Goal: Information Seeking & Learning: Learn about a topic

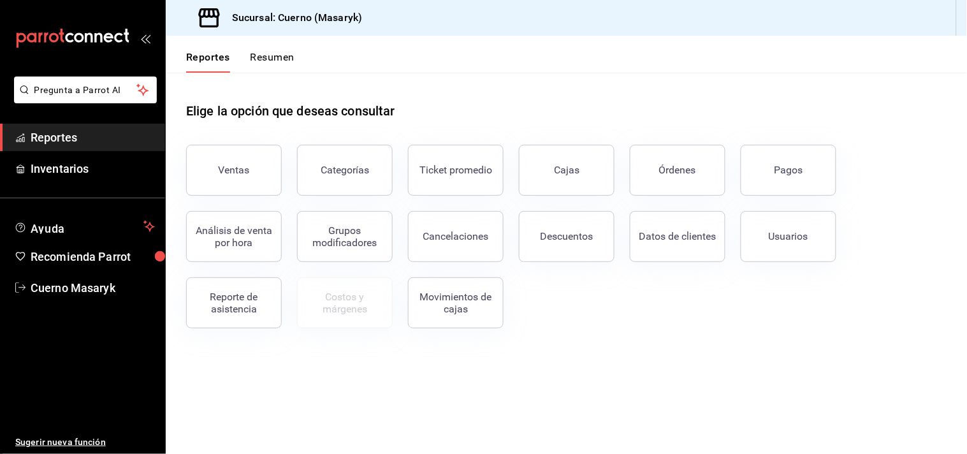
drag, startPoint x: 770, startPoint y: 233, endPoint x: 781, endPoint y: 227, distance: 12.3
click at [770, 233] on div "Usuarios" at bounding box center [788, 236] width 40 height 12
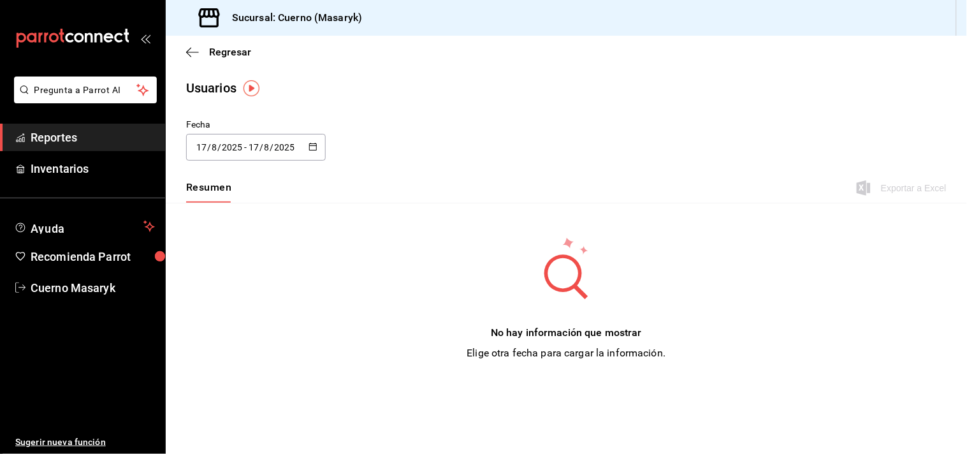
click at [73, 137] on span "Reportes" at bounding box center [93, 137] width 124 height 17
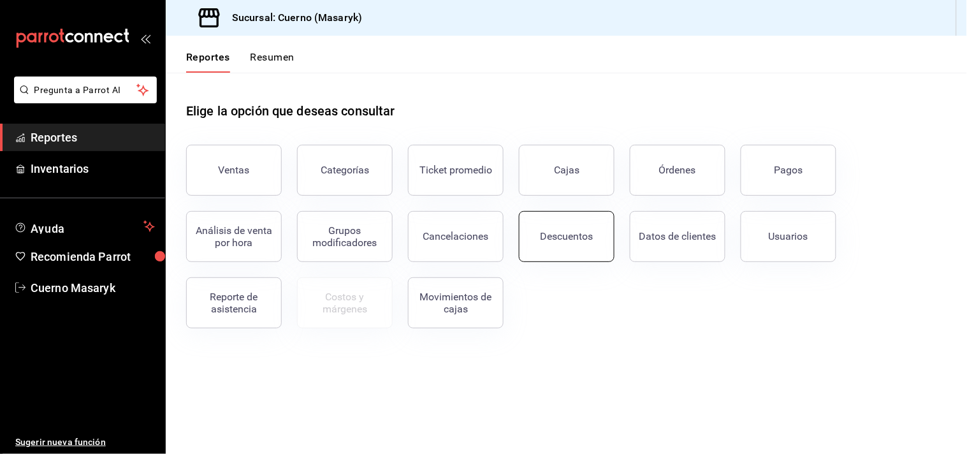
click at [559, 249] on button "Descuentos" at bounding box center [567, 236] width 96 height 51
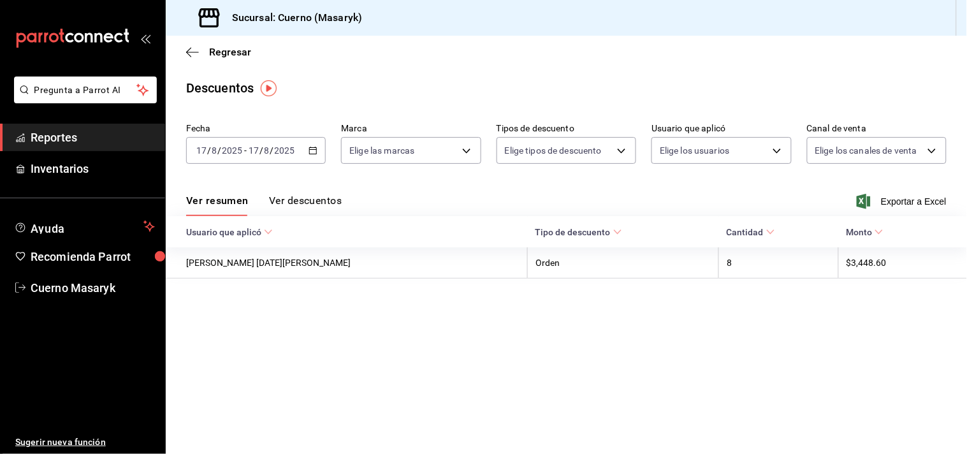
click at [316, 153] on \(Stroke\) "button" at bounding box center [313, 150] width 8 height 7
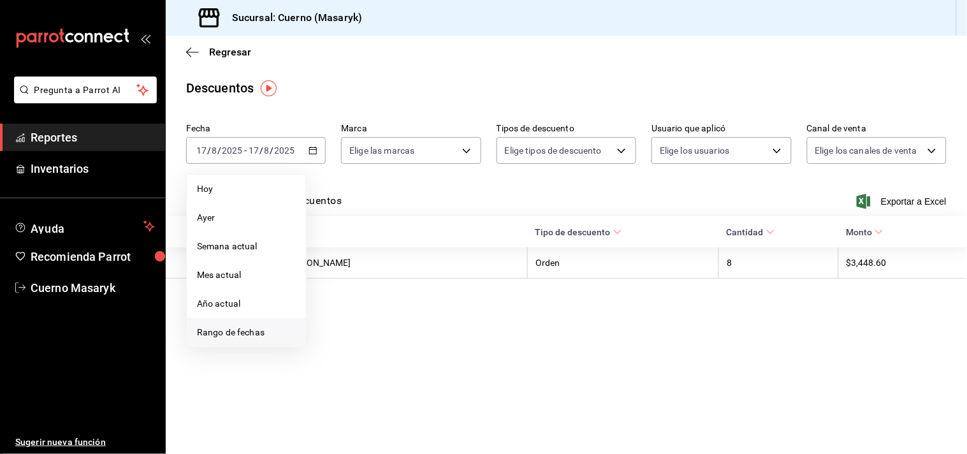
click at [245, 331] on span "Rango de fechas" at bounding box center [246, 332] width 99 height 13
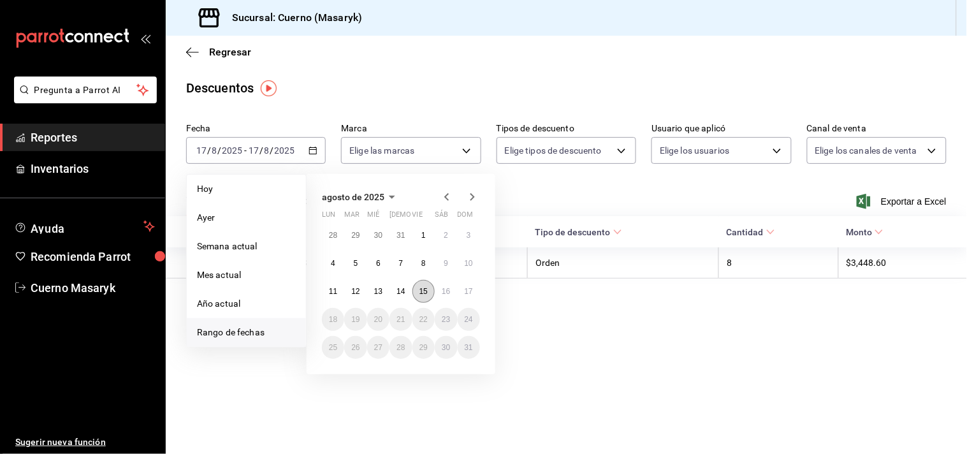
click at [426, 294] on abbr "15" at bounding box center [423, 291] width 8 height 9
click at [442, 294] on abbr "16" at bounding box center [446, 291] width 8 height 9
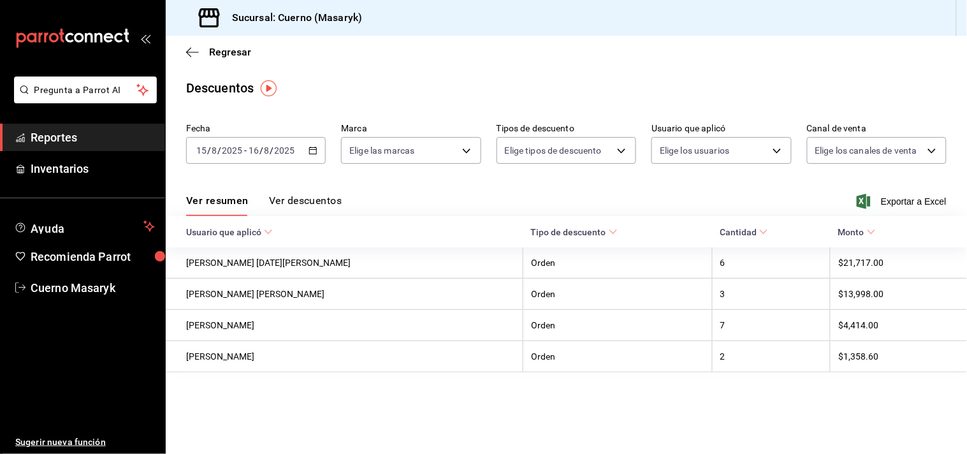
click at [329, 203] on button "Ver descuentos" at bounding box center [305, 205] width 73 height 22
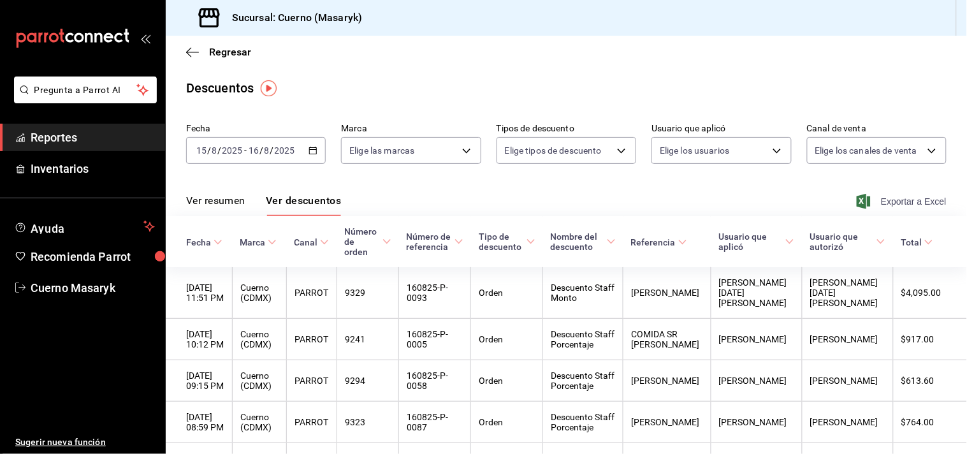
click at [870, 199] on span "Exportar a Excel" at bounding box center [902, 201] width 87 height 15
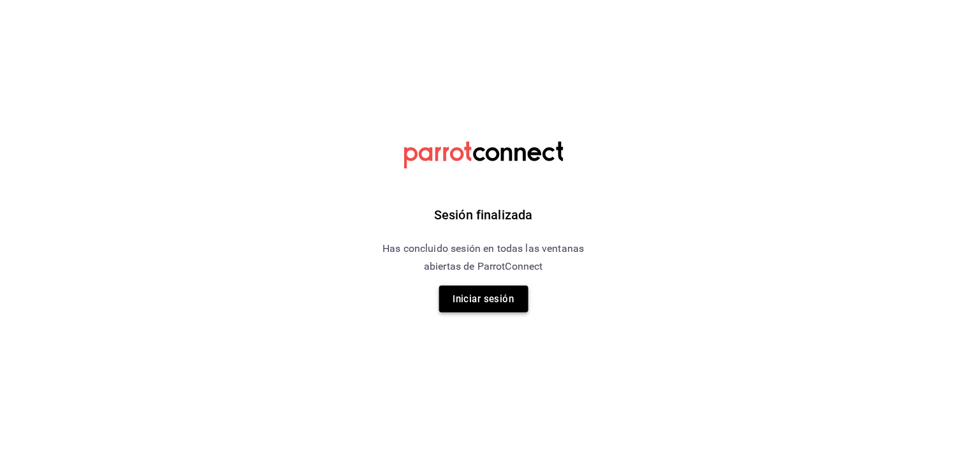
click at [505, 289] on button "Iniciar sesión" at bounding box center [483, 298] width 89 height 27
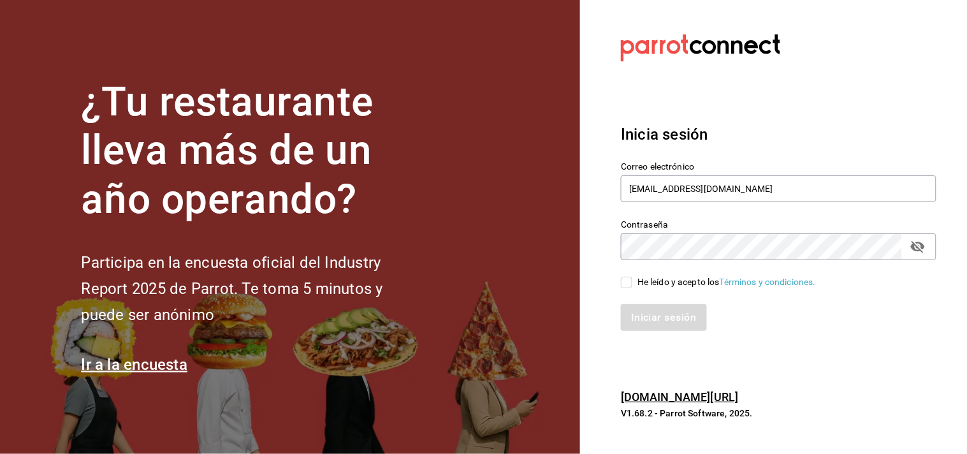
click at [631, 282] on input "He leído y acepto los Términos y condiciones." at bounding box center [626, 282] width 11 height 11
checkbox input "true"
click at [638, 308] on button "Iniciar sesión" at bounding box center [664, 317] width 87 height 27
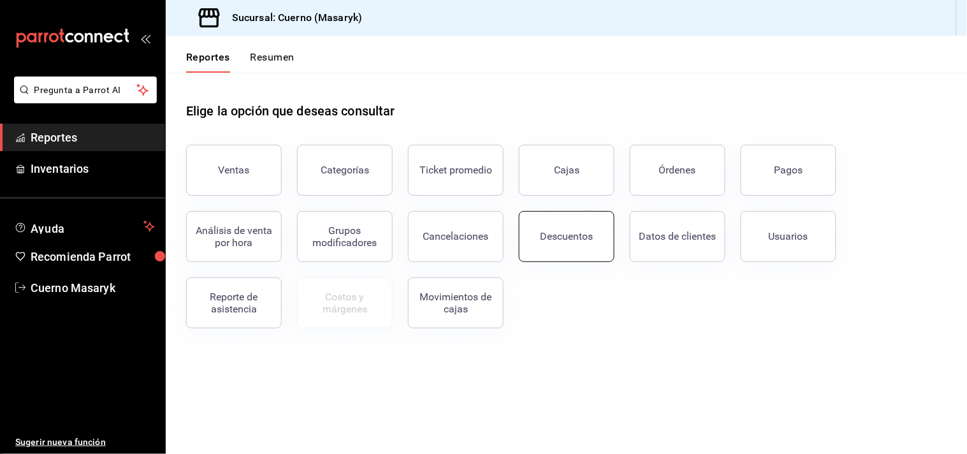
click at [558, 236] on div "Descuentos" at bounding box center [566, 236] width 53 height 12
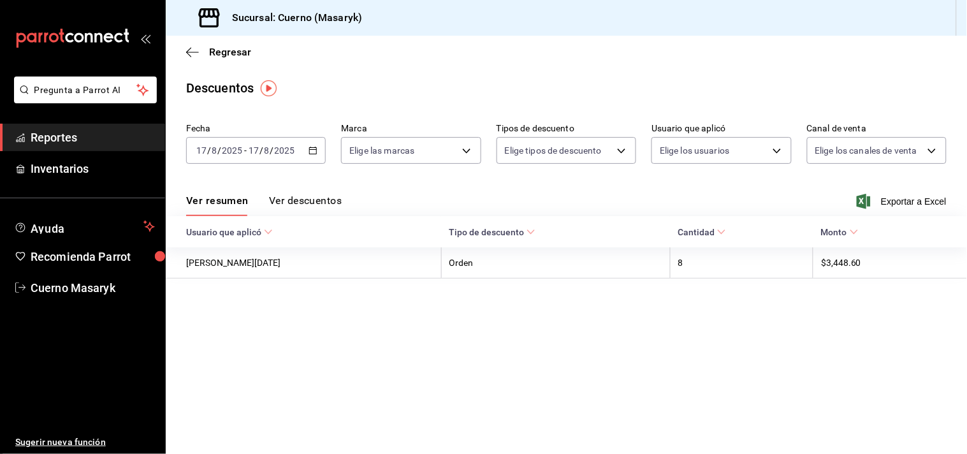
click at [305, 147] on div "2025-08-17 17 / 8 / 2025 - 2025-08-17 17 / 8 / 2025" at bounding box center [256, 150] width 140 height 27
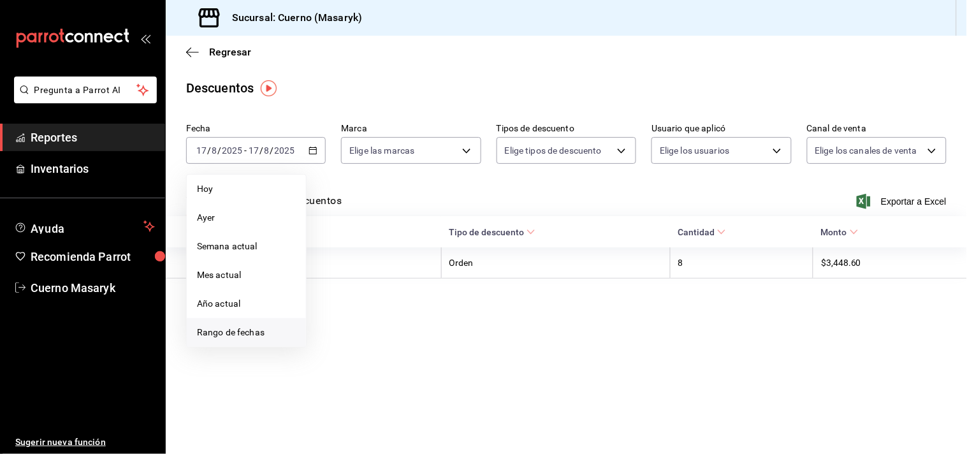
click at [231, 336] on span "Rango de fechas" at bounding box center [246, 332] width 99 height 13
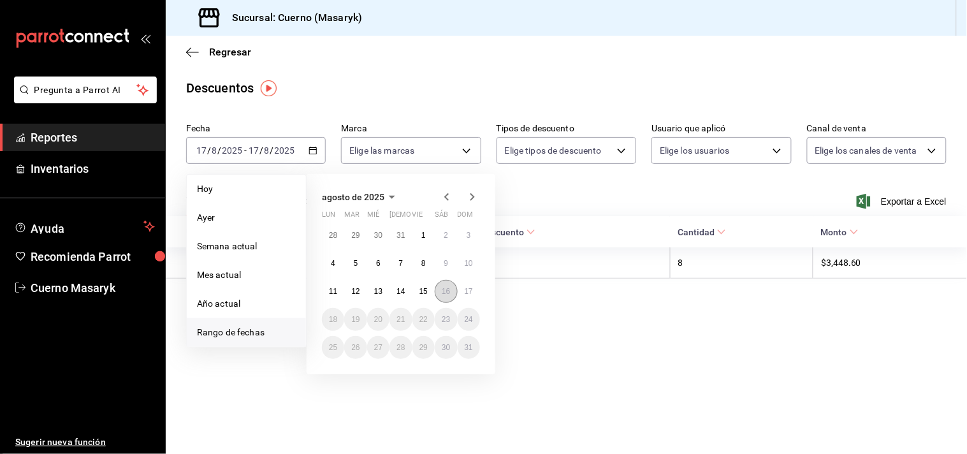
click at [442, 296] on button "16" at bounding box center [446, 291] width 22 height 23
click at [472, 296] on button "17" at bounding box center [469, 291] width 22 height 23
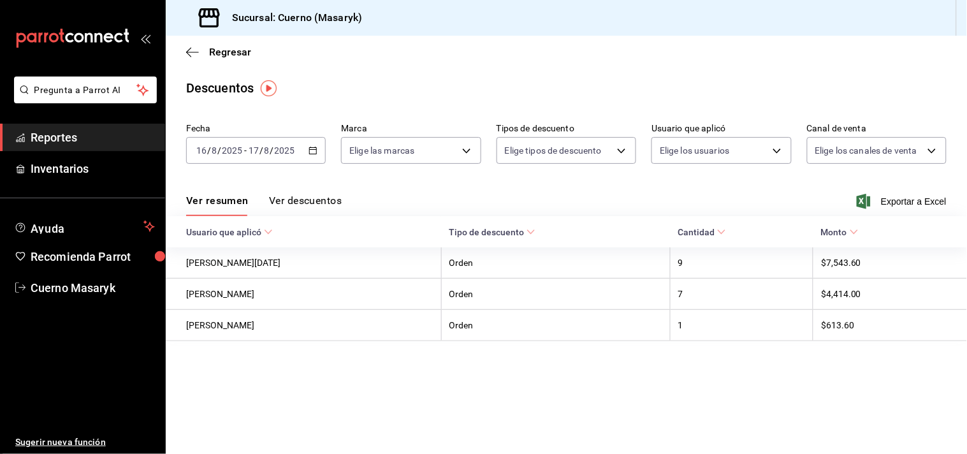
click at [325, 201] on button "Ver descuentos" at bounding box center [305, 205] width 73 height 22
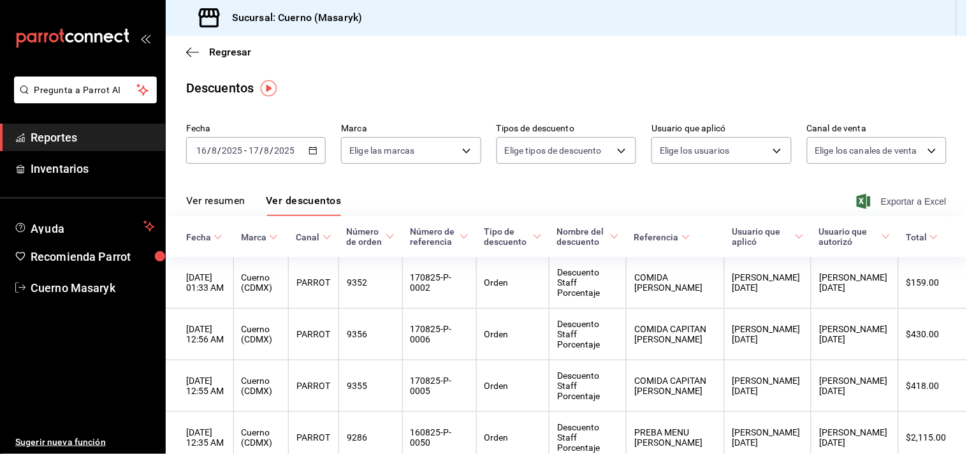
click at [884, 201] on span "Exportar a Excel" at bounding box center [902, 201] width 87 height 15
drag, startPoint x: 67, startPoint y: 132, endPoint x: 164, endPoint y: 188, distance: 112.5
click at [67, 134] on span "Reportes" at bounding box center [93, 137] width 124 height 17
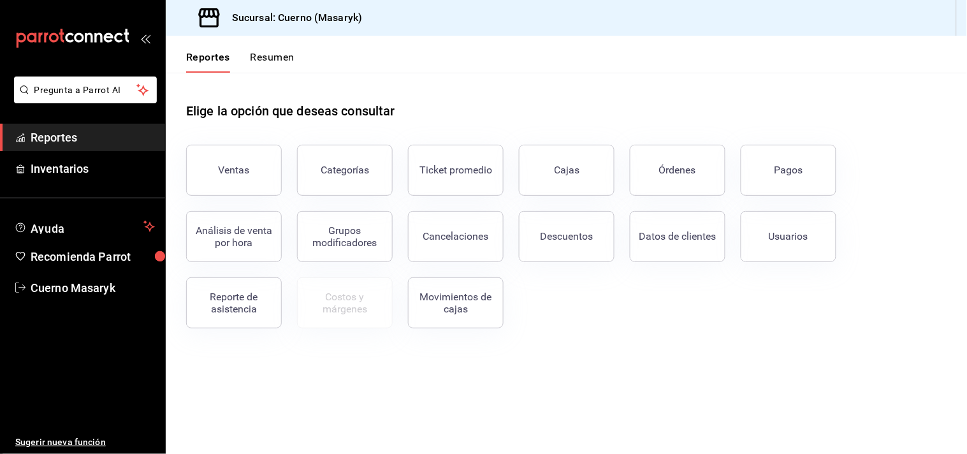
drag, startPoint x: 219, startPoint y: 164, endPoint x: 242, endPoint y: 226, distance: 66.7
click at [220, 164] on div "Ventas" at bounding box center [234, 170] width 31 height 12
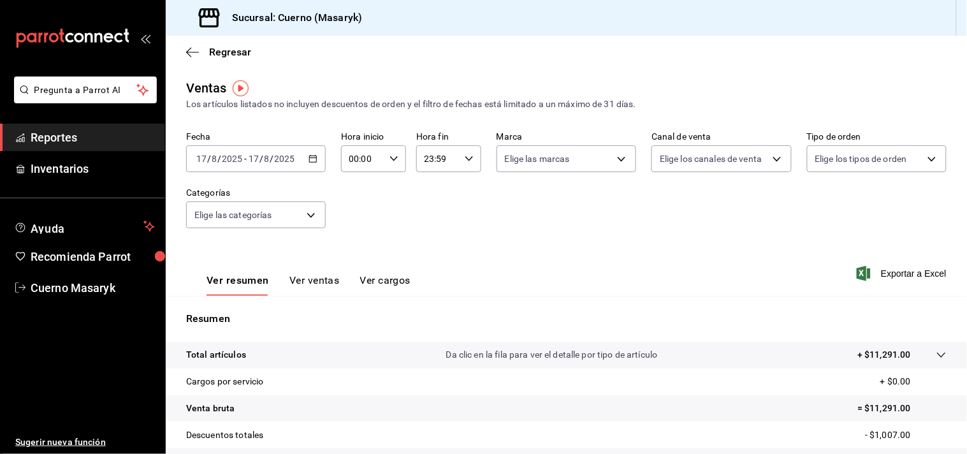
click at [316, 160] on div "2025-08-17 17 / 8 / 2025 - 2025-08-17 17 / 8 / 2025" at bounding box center [256, 158] width 140 height 27
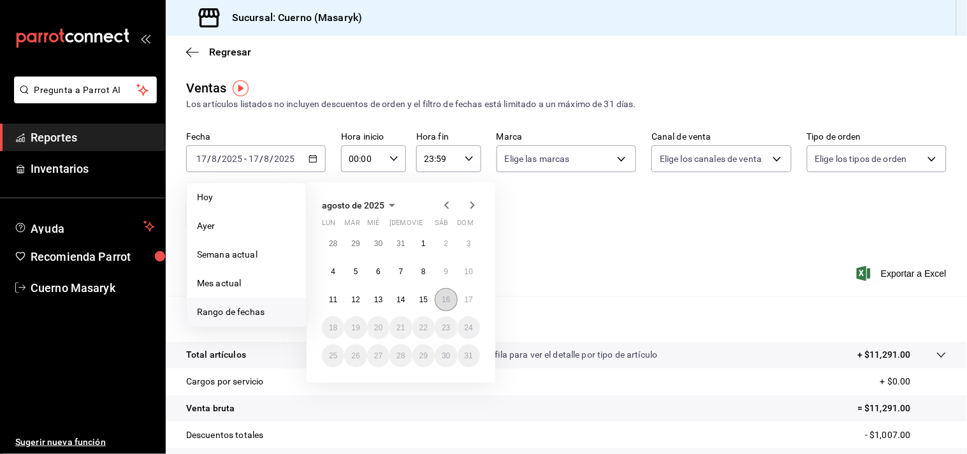
click at [446, 297] on abbr "16" at bounding box center [446, 299] width 8 height 9
click at [462, 295] on button "17" at bounding box center [469, 299] width 22 height 23
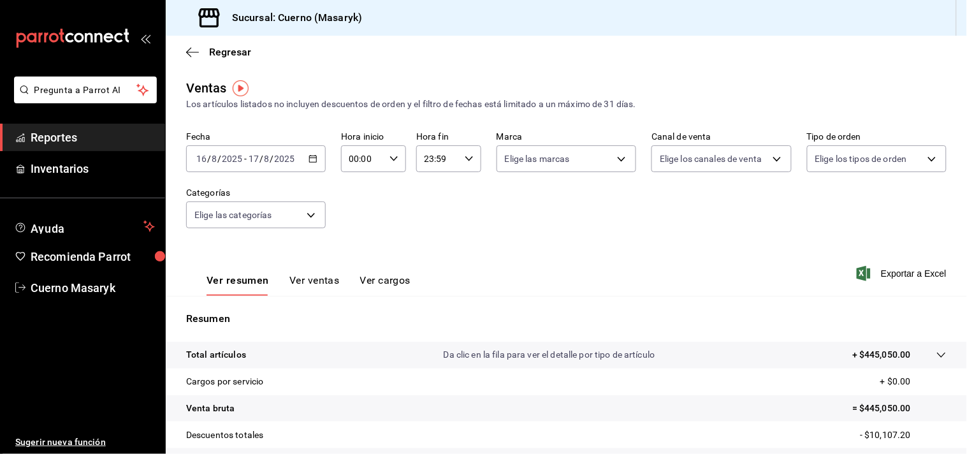
click at [393, 161] on icon "button" at bounding box center [393, 158] width 9 height 9
click at [358, 239] on span "04" at bounding box center [354, 243] width 11 height 10
type input "04:00"
click at [459, 161] on div at bounding box center [483, 227] width 967 height 454
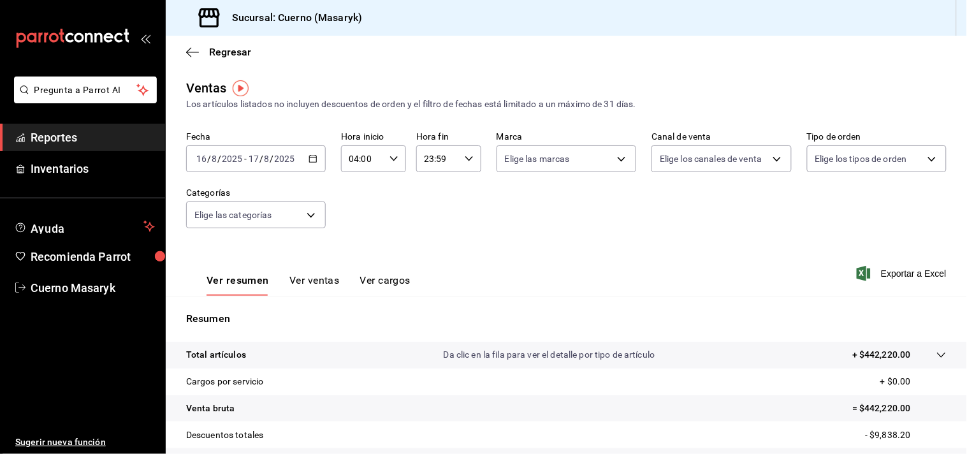
click at [466, 157] on icon "button" at bounding box center [469, 158] width 9 height 9
click at [434, 234] on button "04" at bounding box center [428, 243] width 27 height 25
click at [465, 188] on span "00" at bounding box center [460, 192] width 11 height 10
type input "04:00"
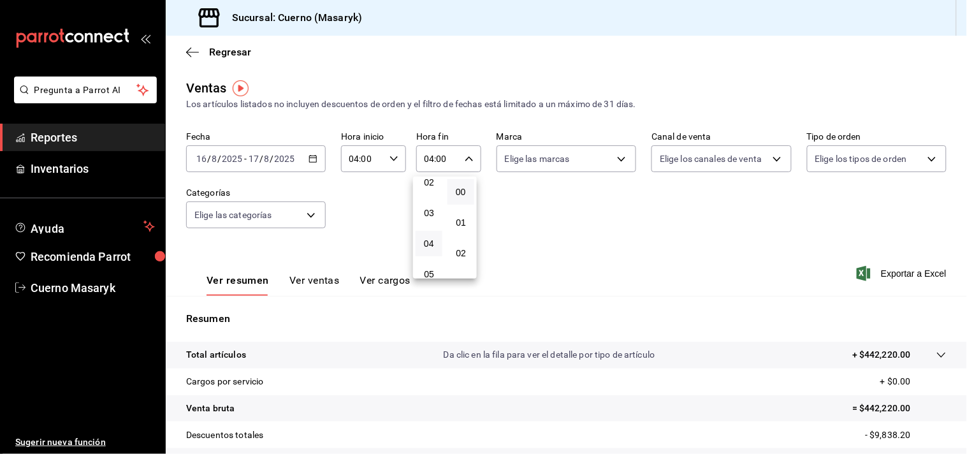
click at [531, 209] on div at bounding box center [483, 227] width 967 height 454
click at [309, 279] on button "Ver ventas" at bounding box center [314, 285] width 50 height 22
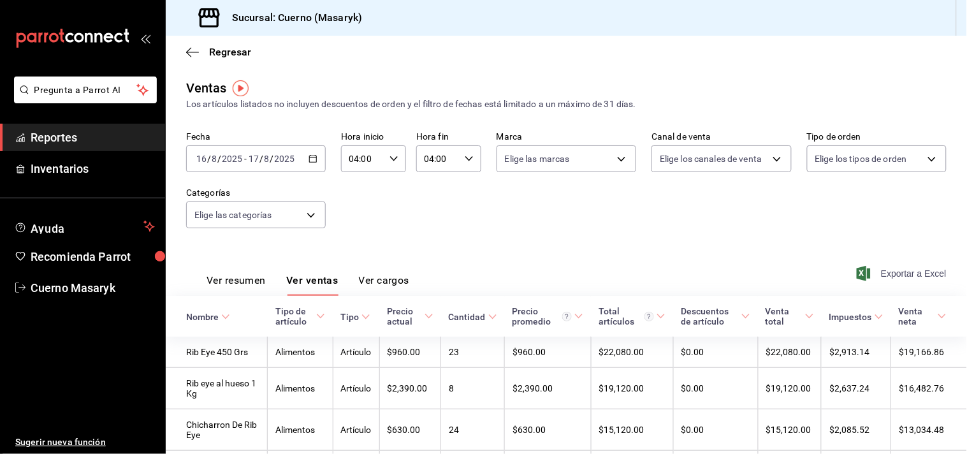
click at [925, 275] on span "Exportar a Excel" at bounding box center [902, 273] width 87 height 15
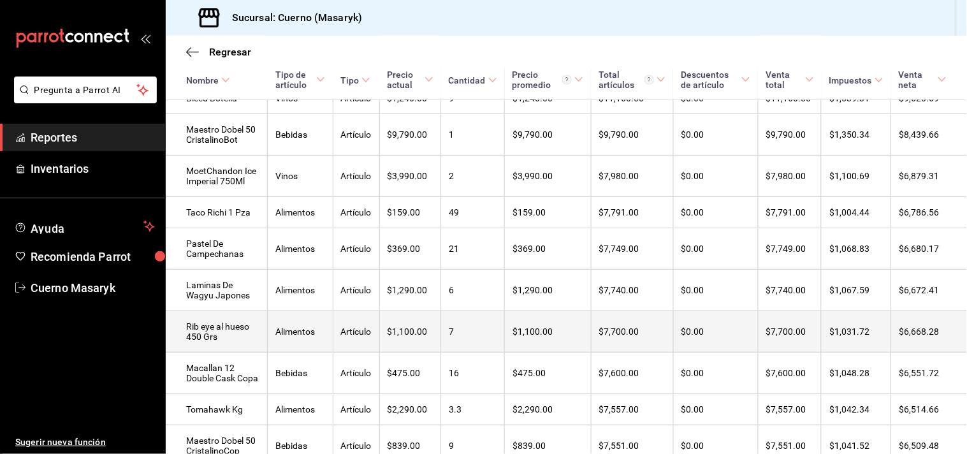
scroll to position [566, 0]
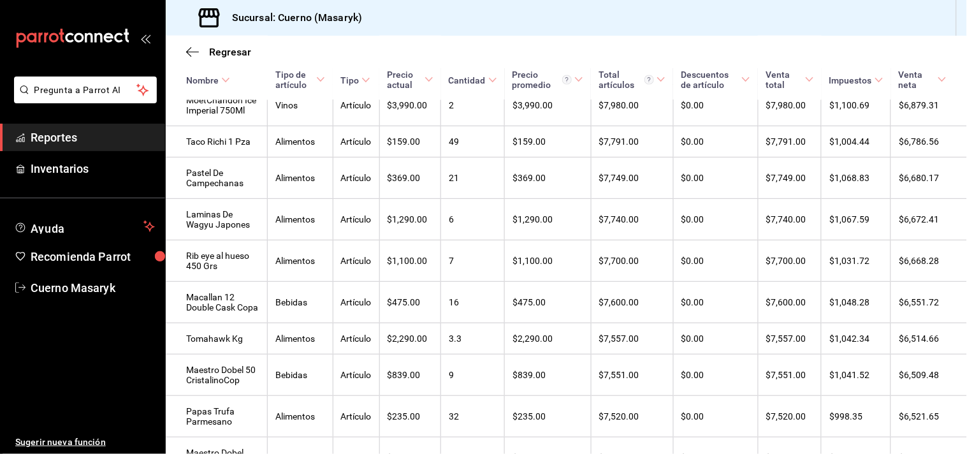
click at [75, 136] on span "Reportes" at bounding box center [93, 137] width 124 height 17
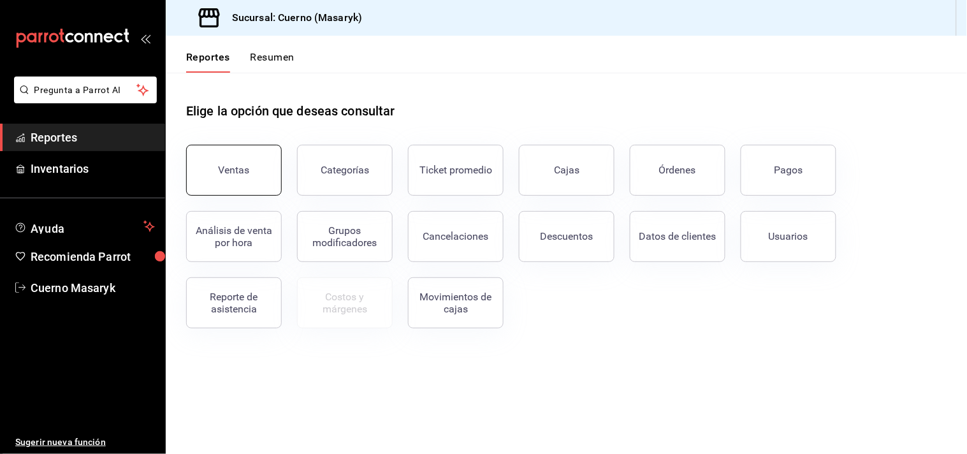
click at [226, 155] on button "Ventas" at bounding box center [234, 170] width 96 height 51
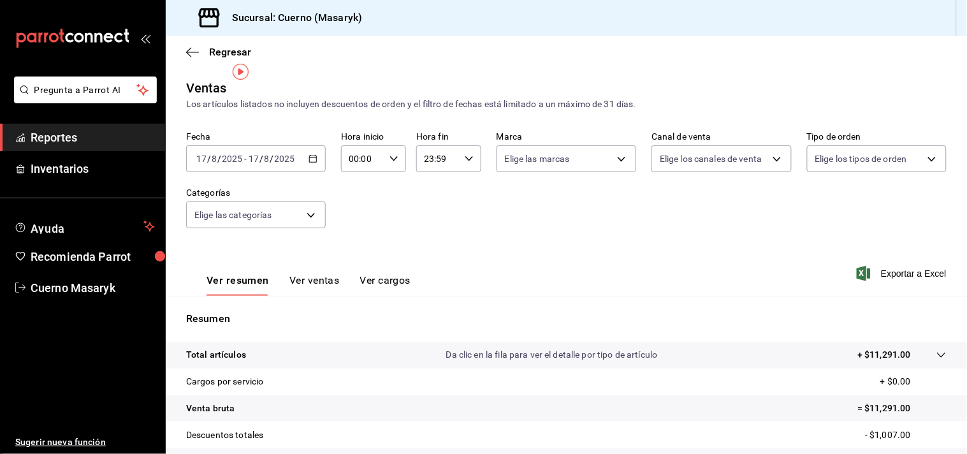
scroll to position [71, 0]
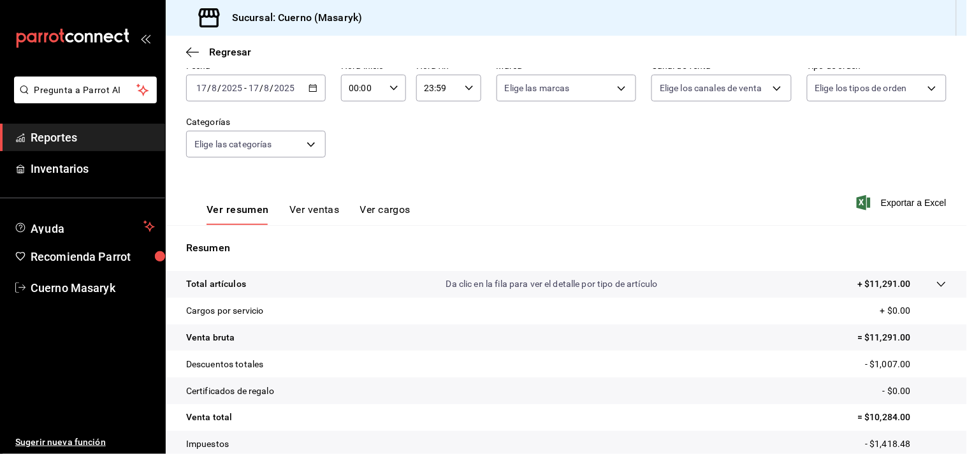
click at [937, 283] on tr "Total artículos Da clic en la fila para ver el detalle por tipo de artículo + $…" at bounding box center [566, 284] width 801 height 27
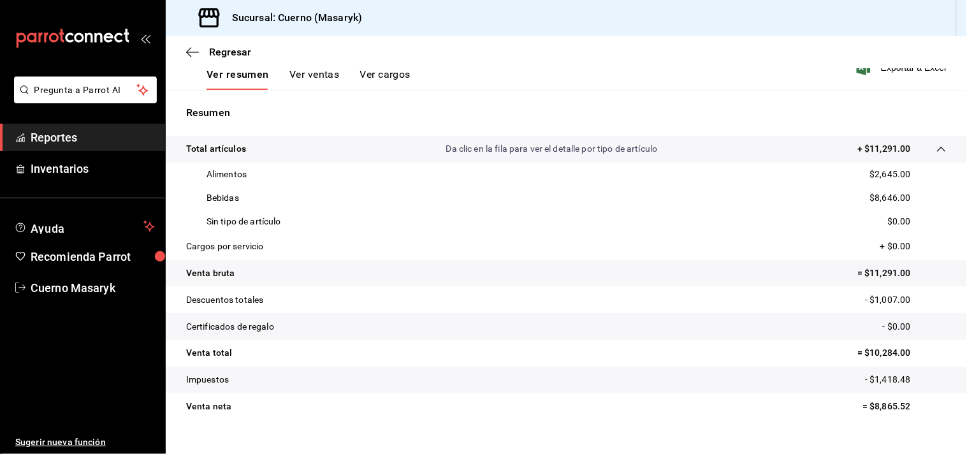
scroll to position [227, 0]
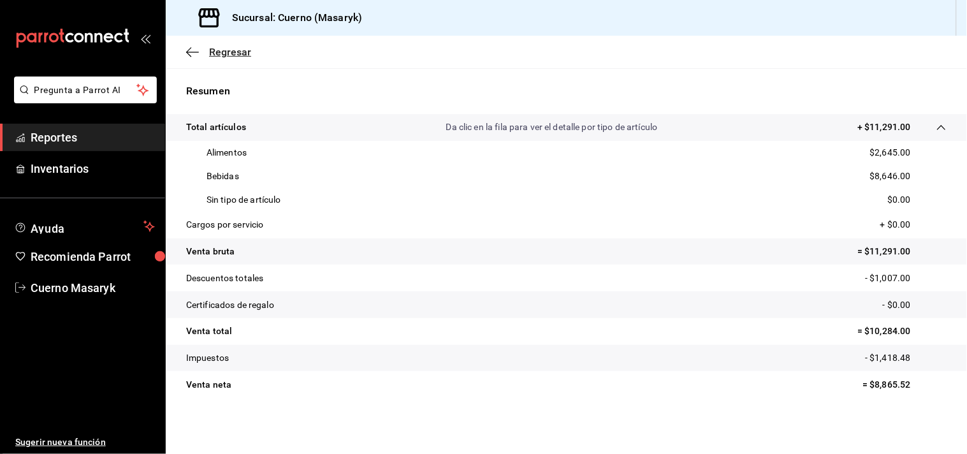
click at [192, 49] on icon "button" at bounding box center [192, 52] width 13 height 11
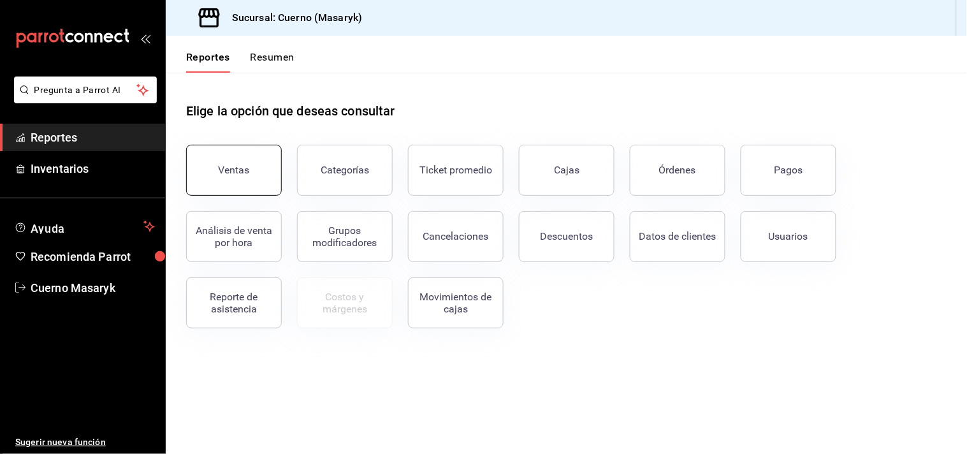
click at [206, 166] on button "Ventas" at bounding box center [234, 170] width 96 height 51
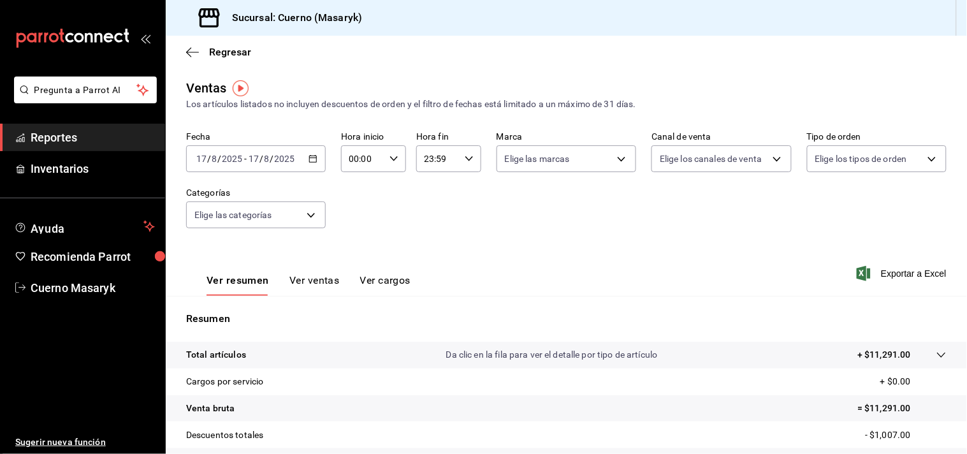
click at [391, 157] on icon "button" at bounding box center [393, 158] width 9 height 9
drag, startPoint x: 350, startPoint y: 240, endPoint x: 400, endPoint y: 186, distance: 73.1
click at [351, 241] on span "04" at bounding box center [354, 243] width 11 height 10
type input "04:00"
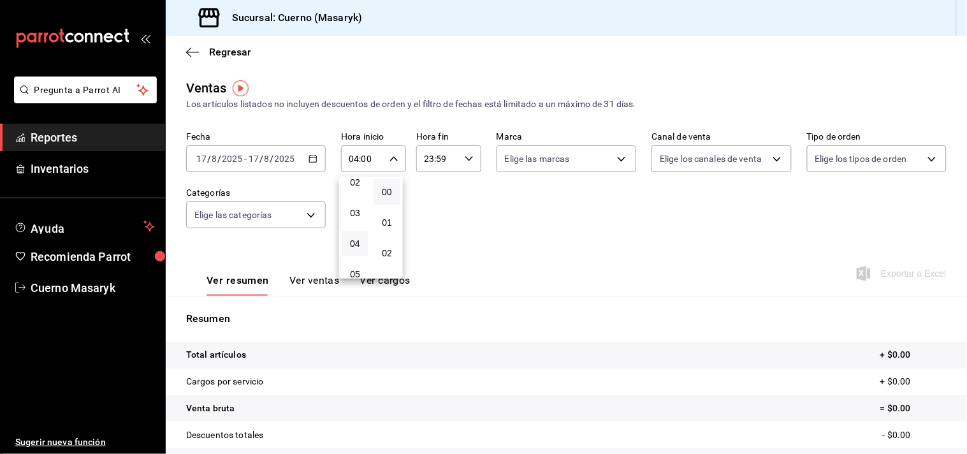
click at [400, 186] on button "00" at bounding box center [386, 191] width 27 height 25
click at [349, 238] on span "04" at bounding box center [354, 243] width 11 height 10
drag, startPoint x: 385, startPoint y: 194, endPoint x: 472, endPoint y: 162, distance: 92.7
click at [386, 193] on span "00" at bounding box center [386, 192] width 11 height 10
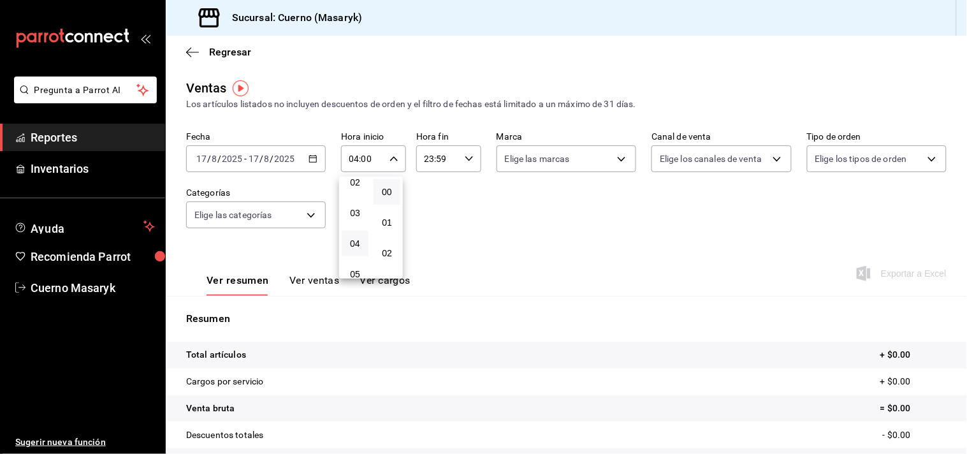
click at [468, 155] on div at bounding box center [483, 227] width 967 height 454
click at [459, 164] on div "23:59 Hora fin" at bounding box center [448, 158] width 65 height 27
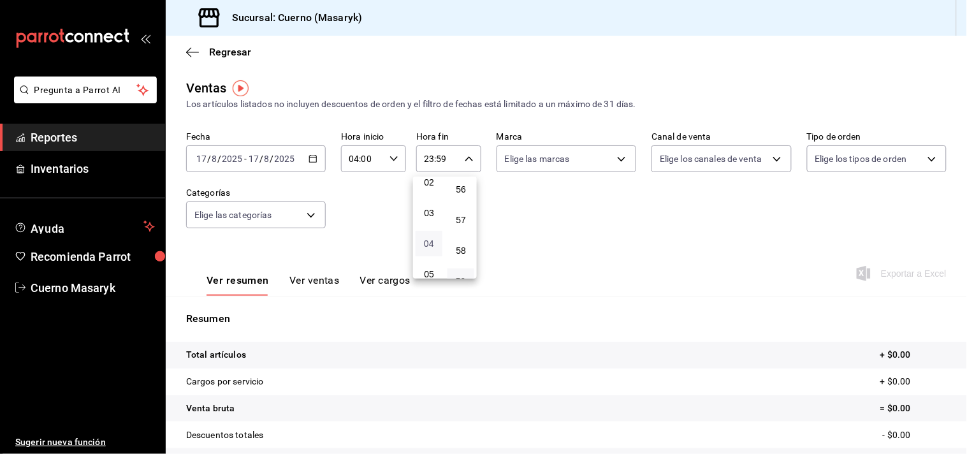
click at [423, 242] on span "04" at bounding box center [428, 243] width 11 height 10
click at [463, 187] on span "00" at bounding box center [460, 192] width 11 height 10
type input "04:00"
click at [613, 270] on div at bounding box center [483, 227] width 967 height 454
click at [323, 281] on button "Ver ventas" at bounding box center [314, 285] width 50 height 22
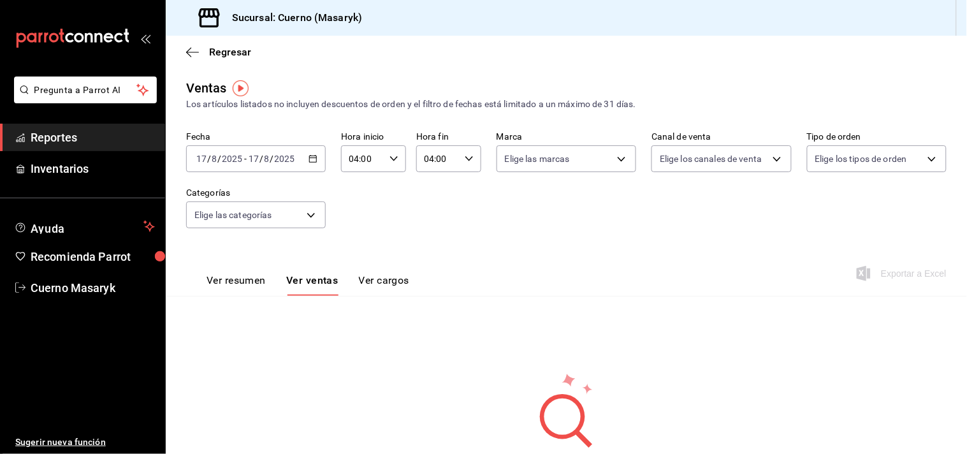
click at [231, 284] on button "Ver resumen" at bounding box center [235, 285] width 59 height 22
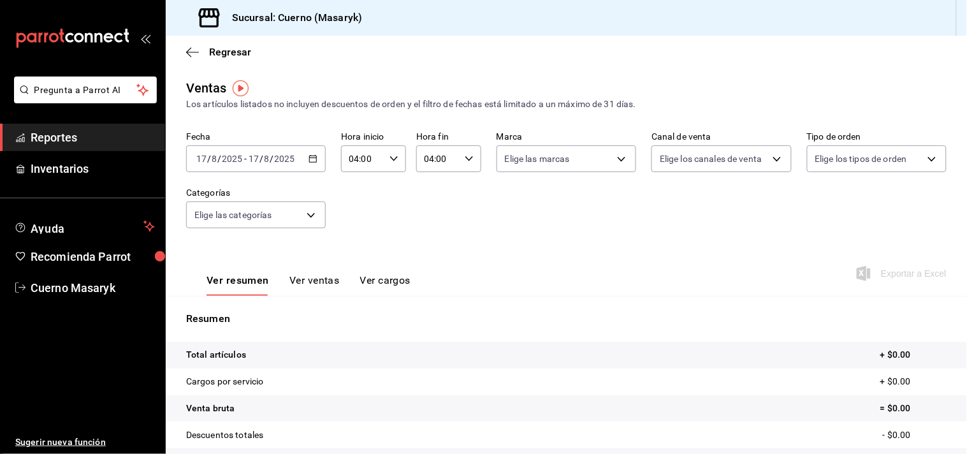
click at [310, 162] on \(Stroke\) "button" at bounding box center [313, 158] width 8 height 7
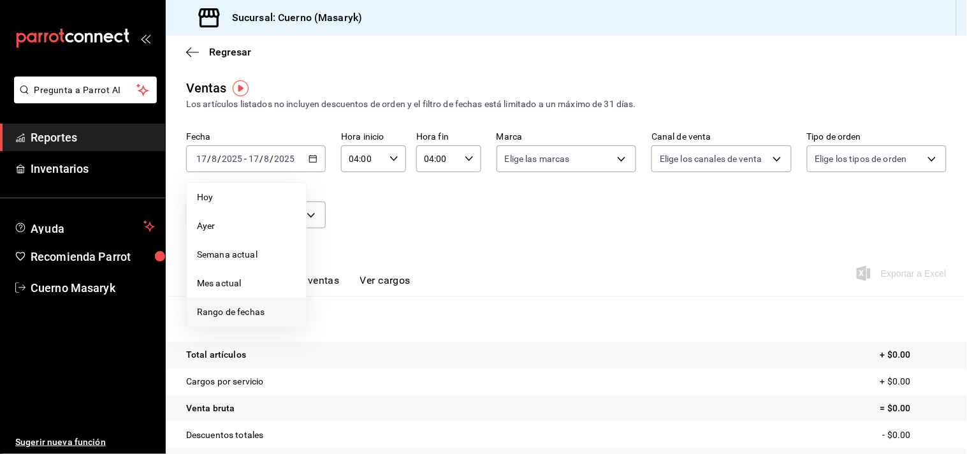
click at [236, 312] on span "Rango de fechas" at bounding box center [246, 311] width 99 height 13
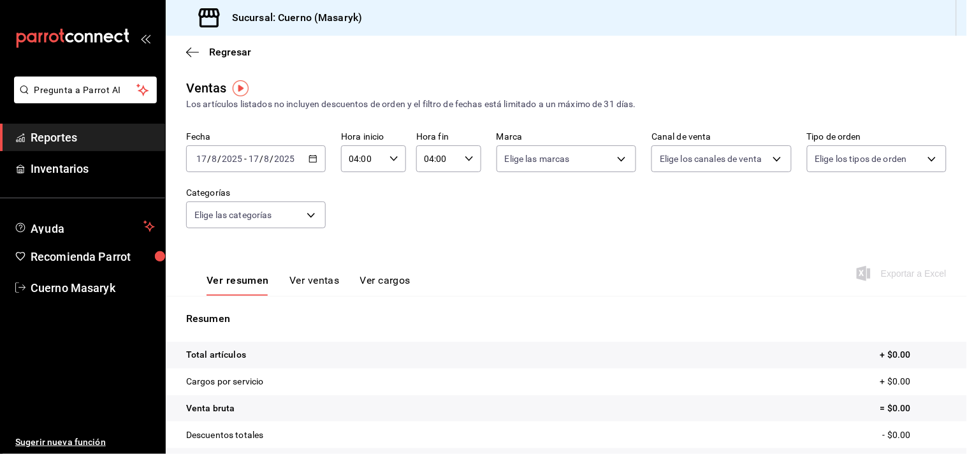
drag, startPoint x: 0, startPoint y: 29, endPoint x: 0, endPoint y: -62, distance: 91.1
click at [0, 0] on html "Pregunta a Parrot AI Reportes Inventarios Ayuda Recomienda Parrot Cuerno Masary…" at bounding box center [483, 227] width 967 height 454
click at [312, 161] on icon "button" at bounding box center [312, 158] width 9 height 9
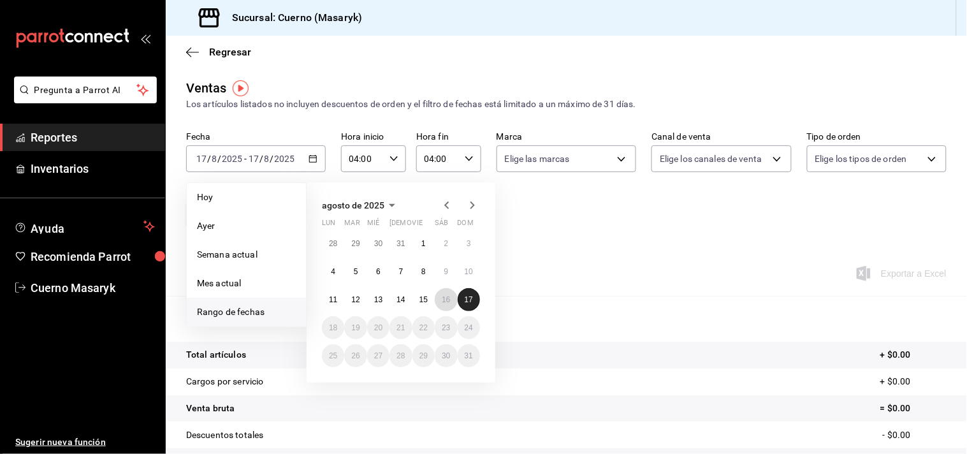
drag, startPoint x: 440, startPoint y: 296, endPoint x: 473, endPoint y: 301, distance: 33.5
click at [451, 296] on button "16" at bounding box center [446, 299] width 22 height 23
click at [478, 304] on button "17" at bounding box center [469, 299] width 22 height 23
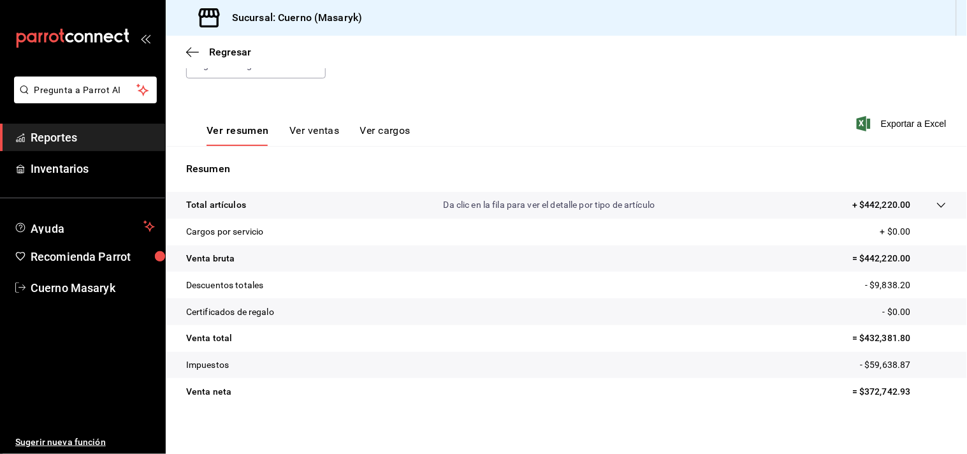
scroll to position [157, 0]
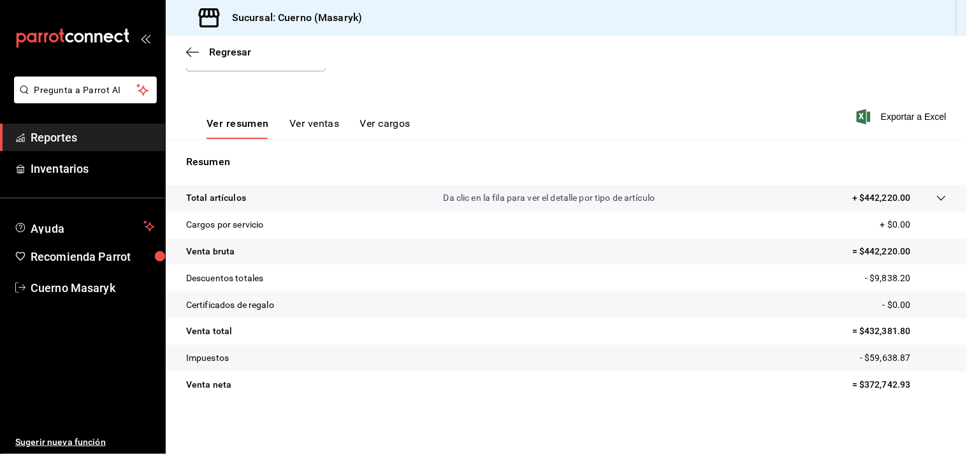
click at [936, 200] on icon at bounding box center [941, 198] width 10 height 10
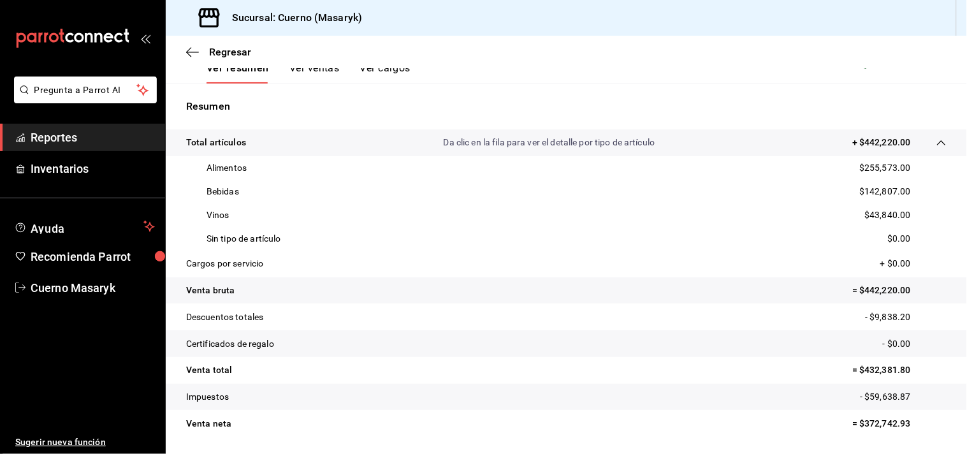
scroll to position [227, 0]
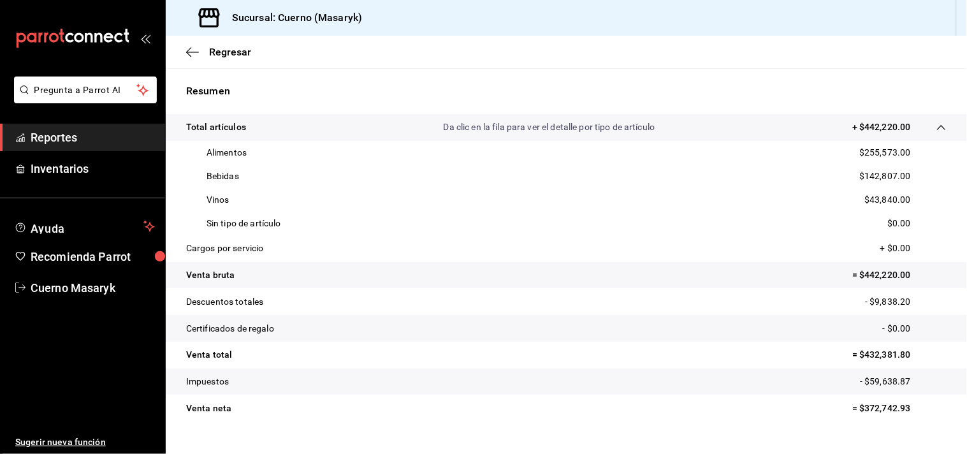
click at [38, 138] on span "Reportes" at bounding box center [93, 137] width 124 height 17
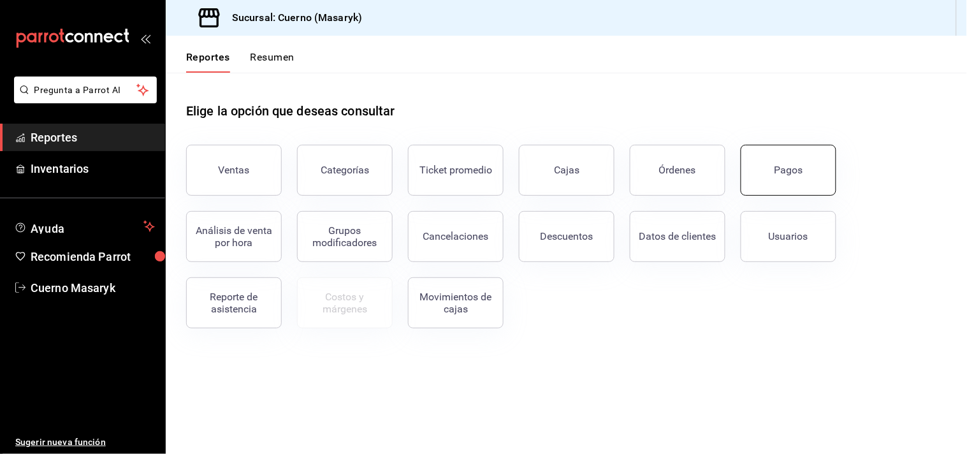
click at [761, 169] on button "Pagos" at bounding box center [788, 170] width 96 height 51
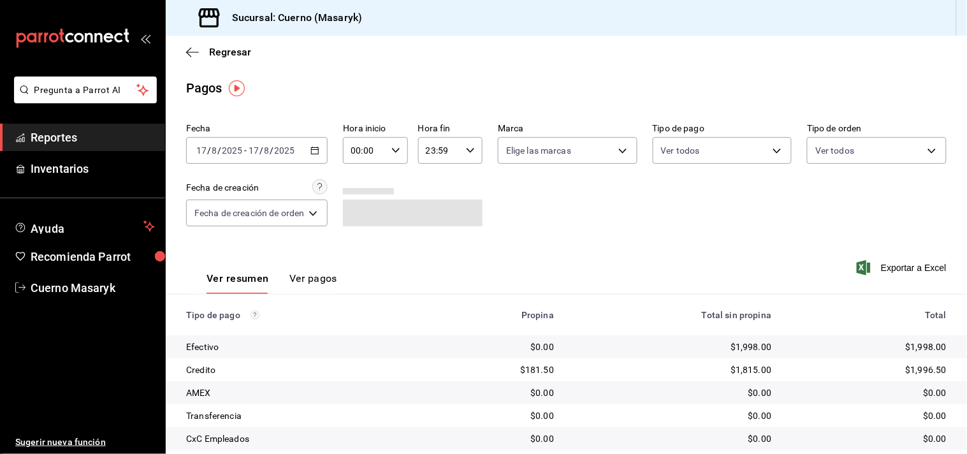
click at [319, 150] on \(Stroke\) "button" at bounding box center [315, 149] width 7 height 1
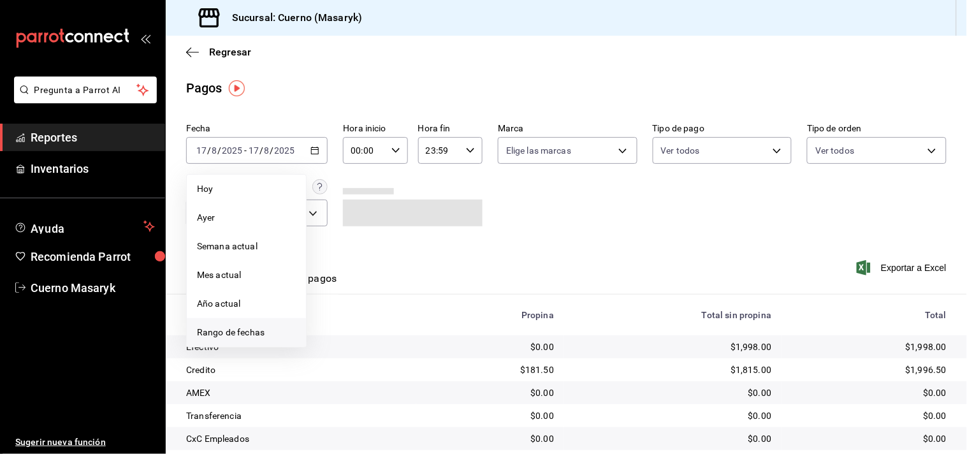
click at [236, 331] on span "Rango de fechas" at bounding box center [246, 332] width 99 height 13
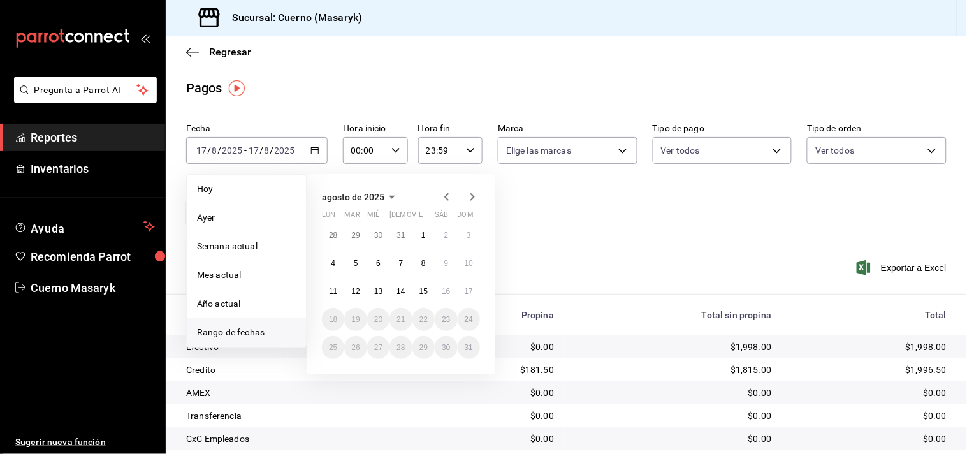
click at [443, 289] on abbr "16" at bounding box center [446, 291] width 8 height 9
click at [467, 285] on button "17" at bounding box center [469, 291] width 22 height 23
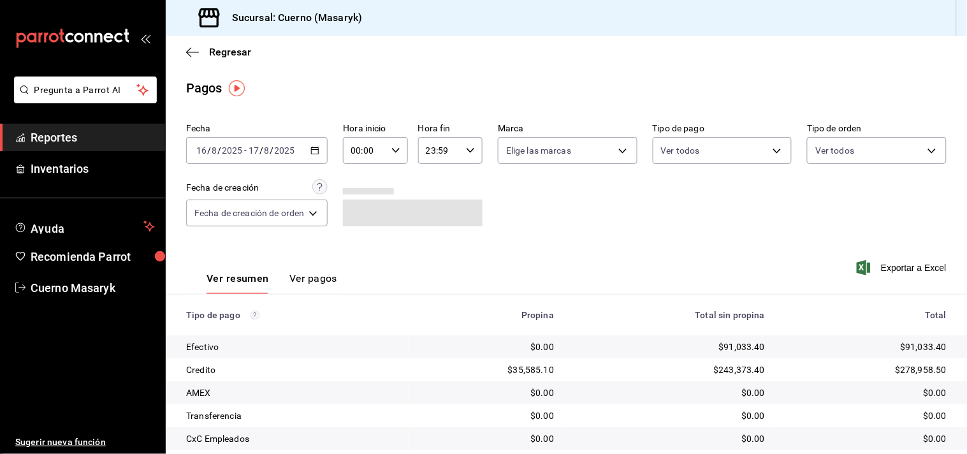
click at [395, 148] on icon "button" at bounding box center [395, 150] width 9 height 9
drag, startPoint x: 359, startPoint y: 240, endPoint x: 417, endPoint y: 181, distance: 82.5
click at [360, 239] on button "04" at bounding box center [360, 234] width 27 height 25
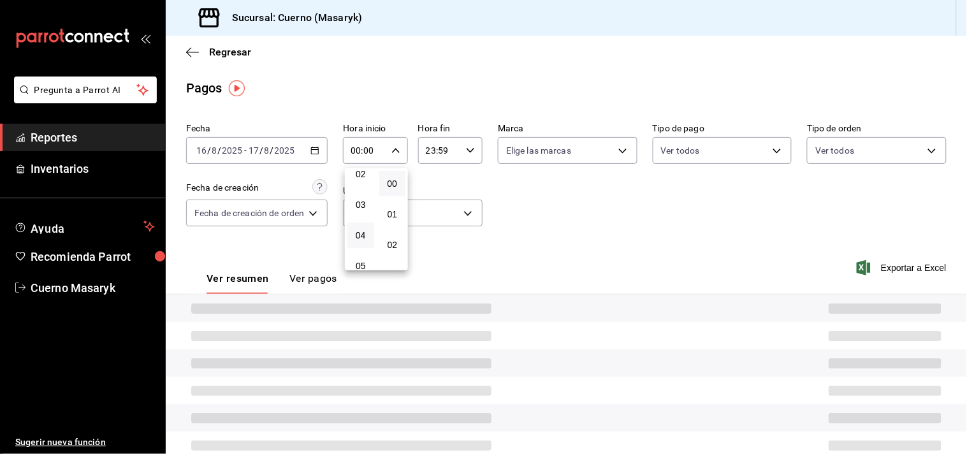
type input "04:00"
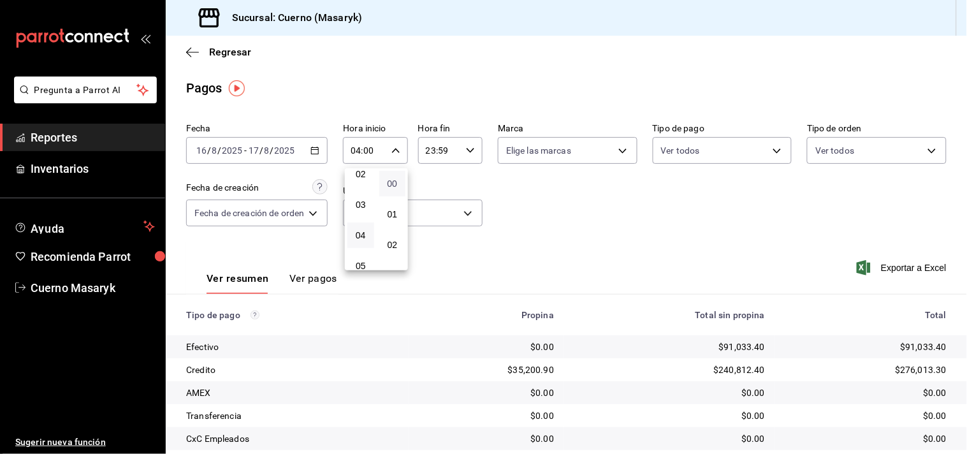
click at [395, 184] on span "00" at bounding box center [392, 183] width 11 height 10
click at [463, 147] on div at bounding box center [483, 227] width 967 height 454
click at [463, 151] on div "23:59 Hora fin" at bounding box center [450, 150] width 64 height 27
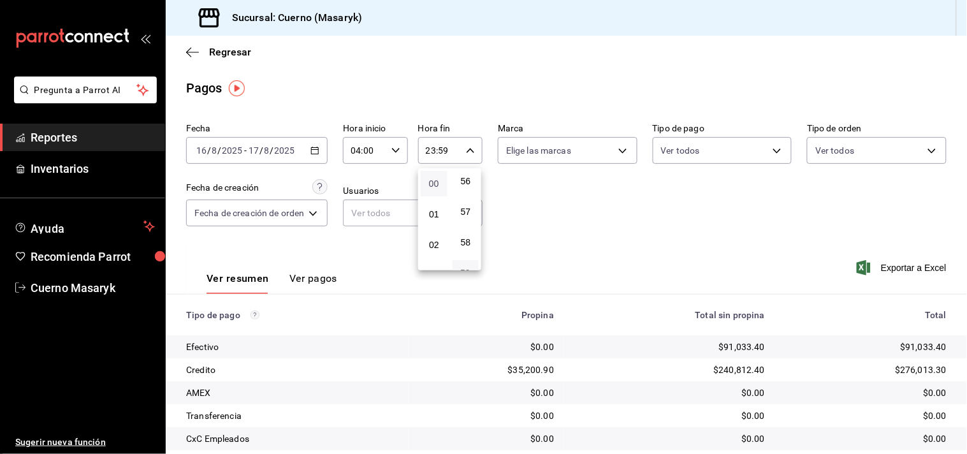
scroll to position [71, 0]
click at [434, 234] on span "04" at bounding box center [433, 235] width 11 height 10
click at [473, 187] on button "00" at bounding box center [465, 183] width 27 height 25
type input "04:00"
click at [378, 287] on div at bounding box center [483, 227] width 967 height 454
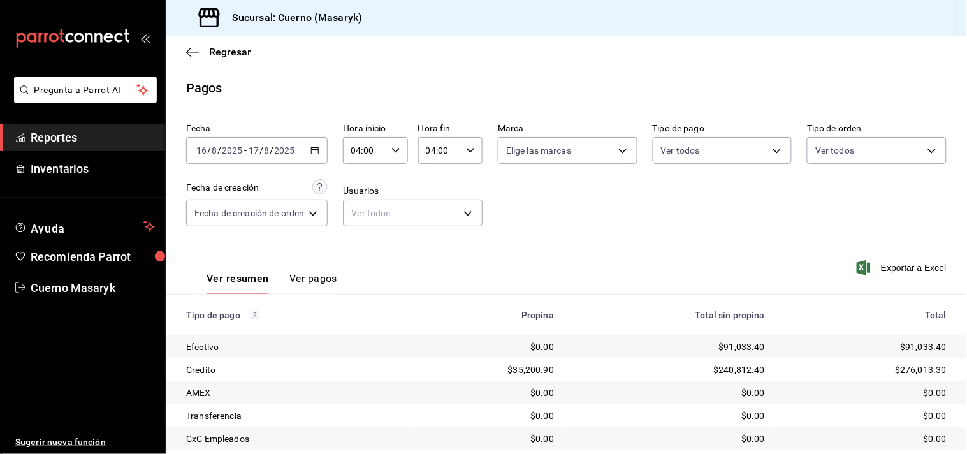
scroll to position [131, 0]
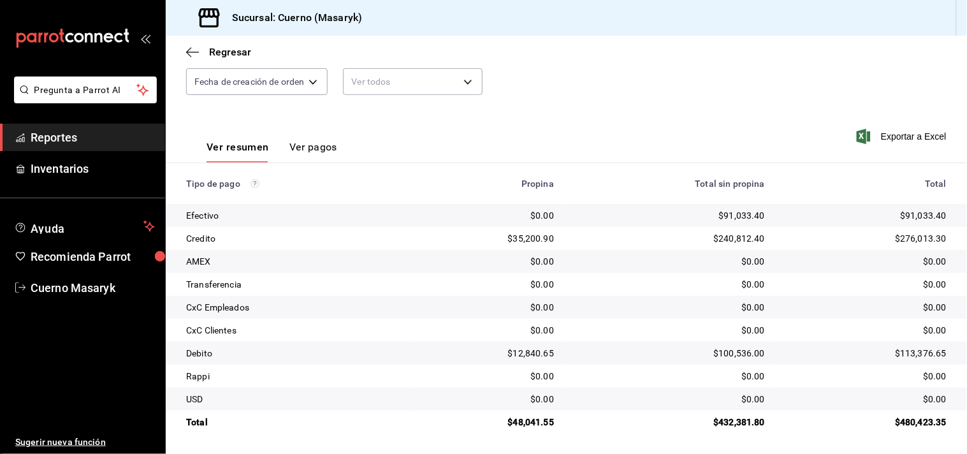
click at [53, 134] on span "Reportes" at bounding box center [93, 137] width 124 height 17
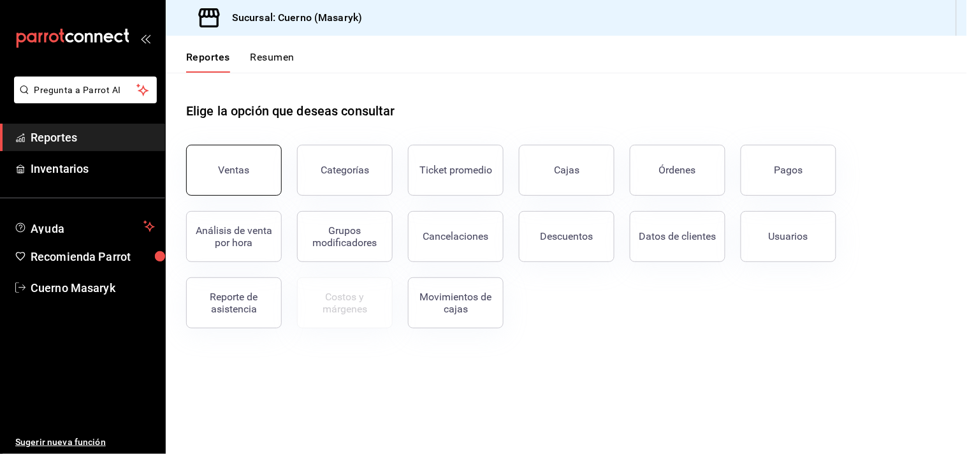
click at [224, 171] on div "Ventas" at bounding box center [234, 170] width 31 height 12
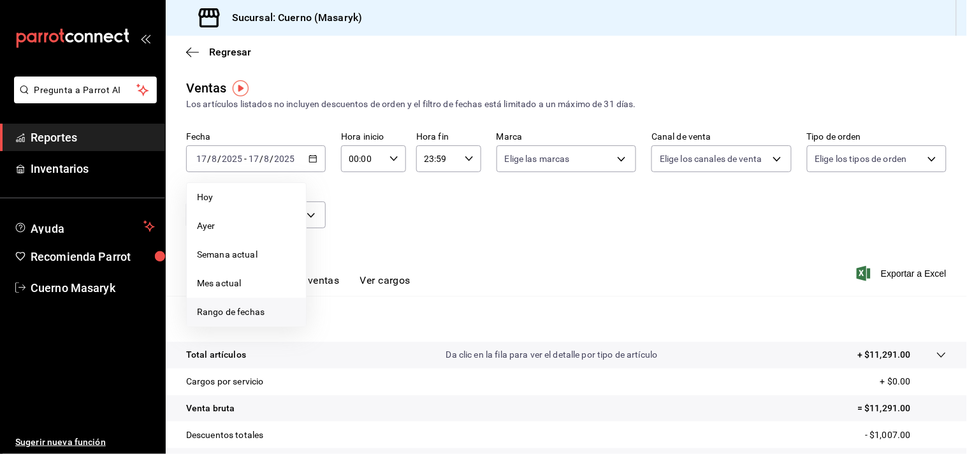
click at [270, 306] on span "Rango de fechas" at bounding box center [246, 311] width 99 height 13
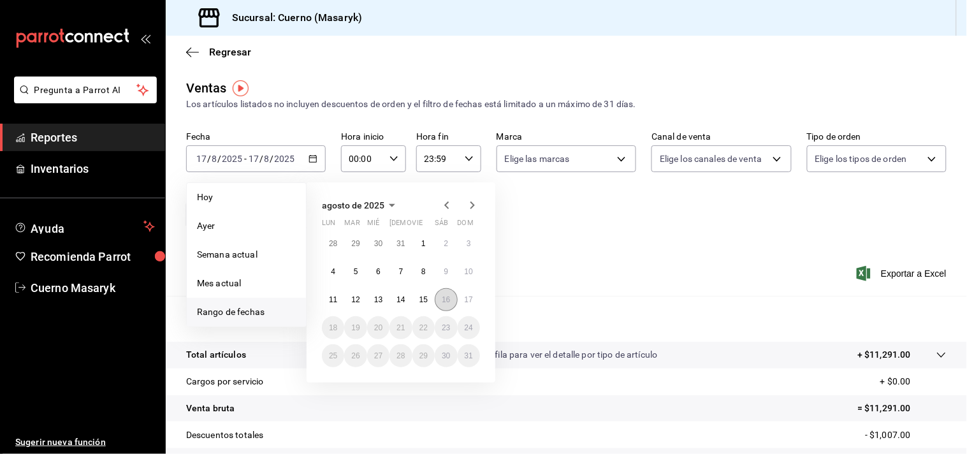
click at [448, 301] on abbr "16" at bounding box center [446, 299] width 8 height 9
click at [476, 298] on button "17" at bounding box center [469, 299] width 22 height 23
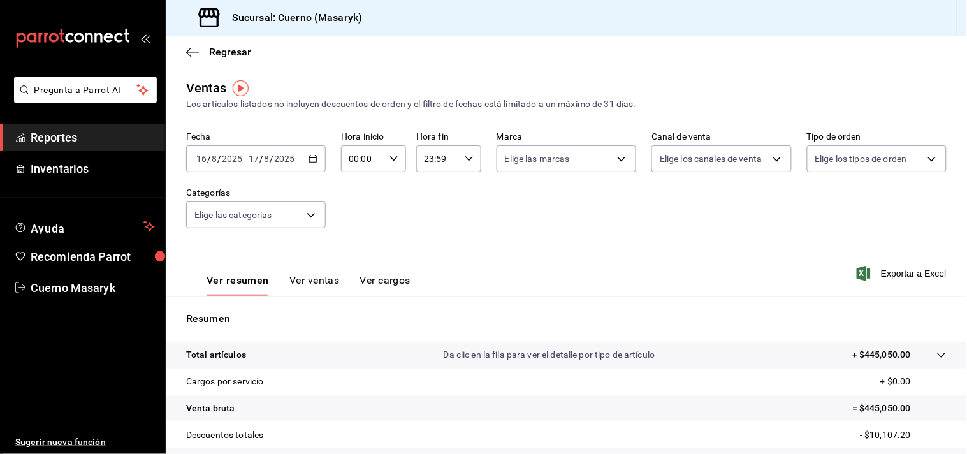
click at [389, 157] on icon "button" at bounding box center [393, 158] width 9 height 9
drag, startPoint x: 346, startPoint y: 236, endPoint x: 392, endPoint y: 191, distance: 64.4
click at [351, 234] on button "04" at bounding box center [355, 243] width 27 height 25
type input "04:00"
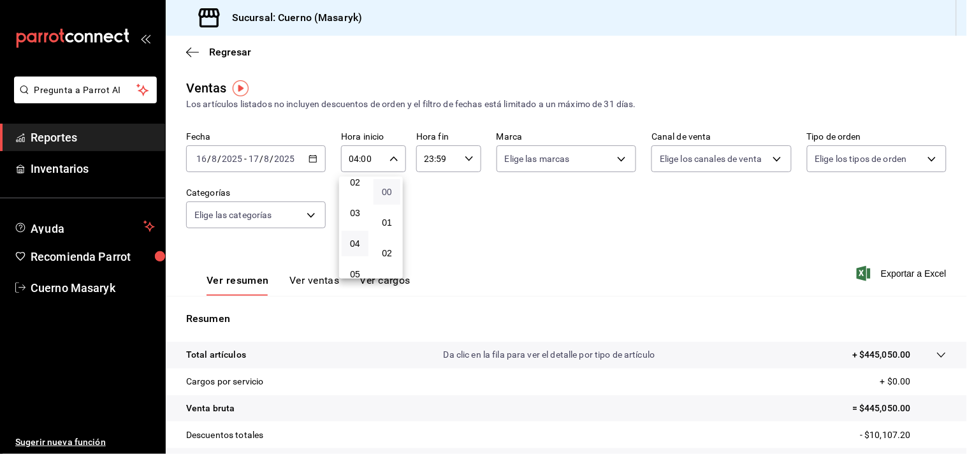
click at [392, 191] on span "00" at bounding box center [386, 192] width 11 height 10
click at [467, 155] on div at bounding box center [483, 227] width 967 height 454
click at [465, 163] on icon "button" at bounding box center [469, 158] width 9 height 9
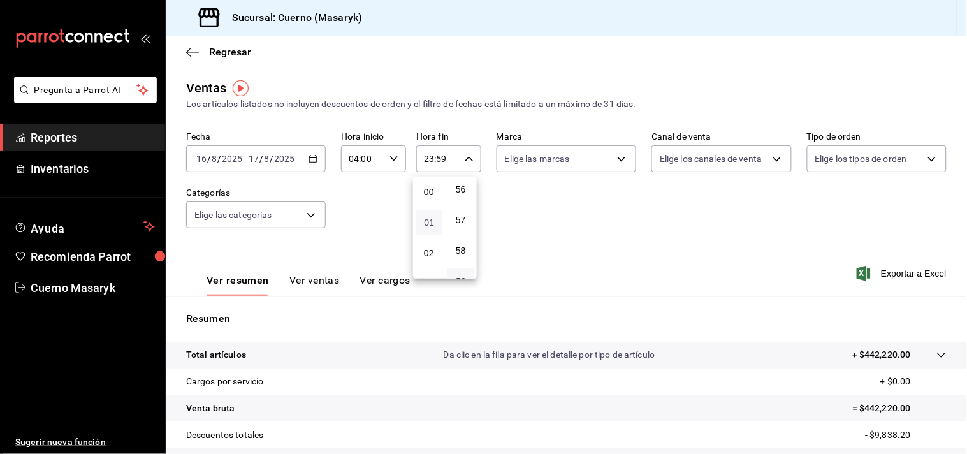
scroll to position [71, 0]
click at [427, 236] on button "04" at bounding box center [428, 243] width 27 height 25
click at [462, 195] on span "00" at bounding box center [460, 192] width 11 height 10
type input "04:00"
click at [514, 198] on div at bounding box center [483, 227] width 967 height 454
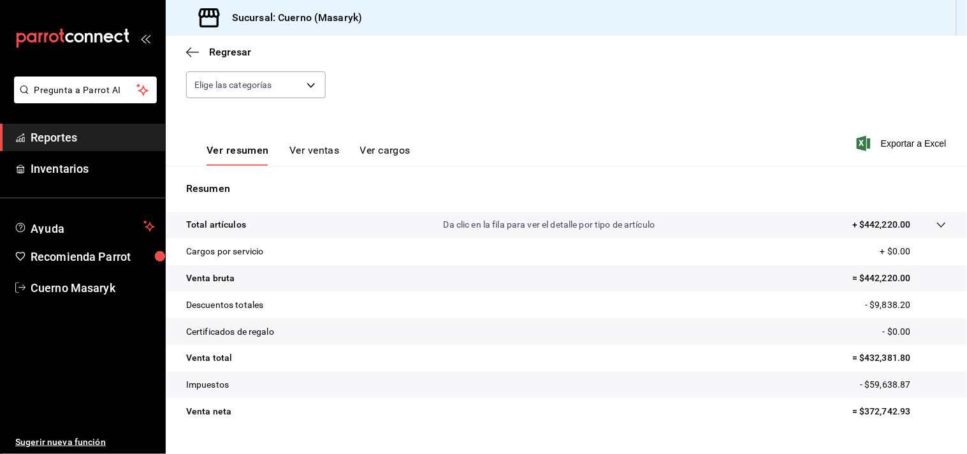
scroll to position [157, 0]
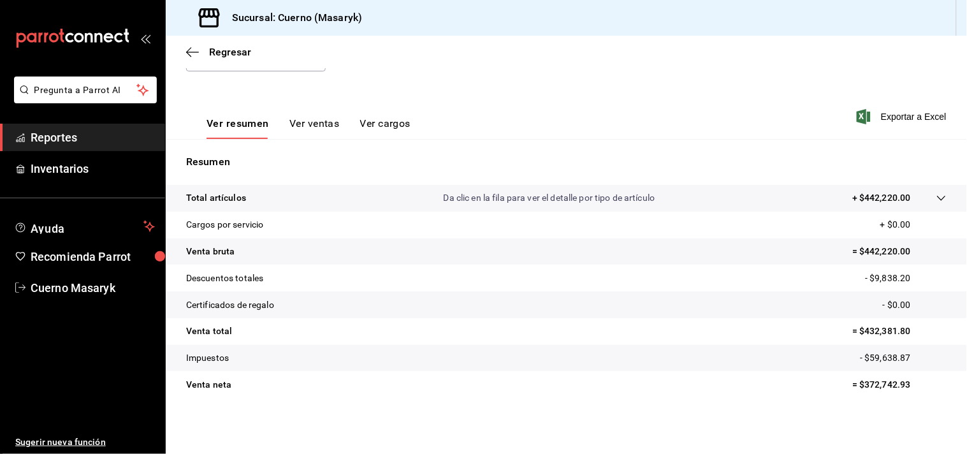
click at [83, 138] on span "Reportes" at bounding box center [93, 137] width 124 height 17
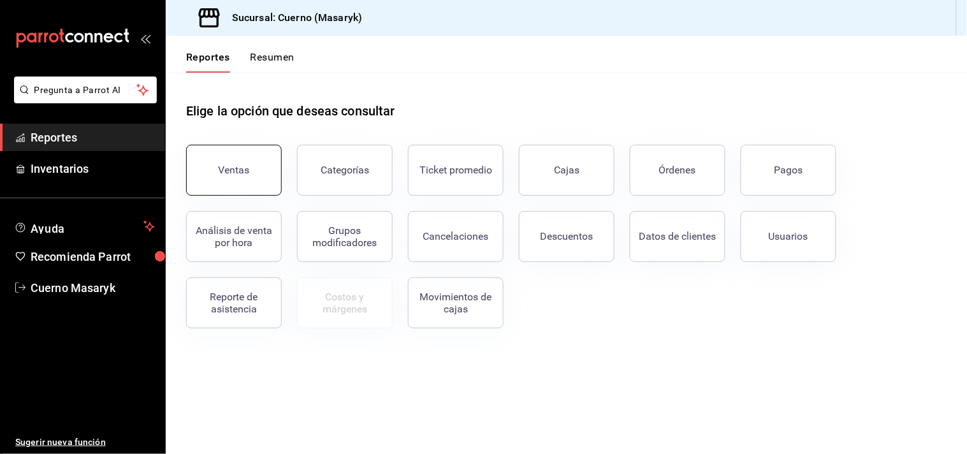
click at [217, 170] on button "Ventas" at bounding box center [234, 170] width 96 height 51
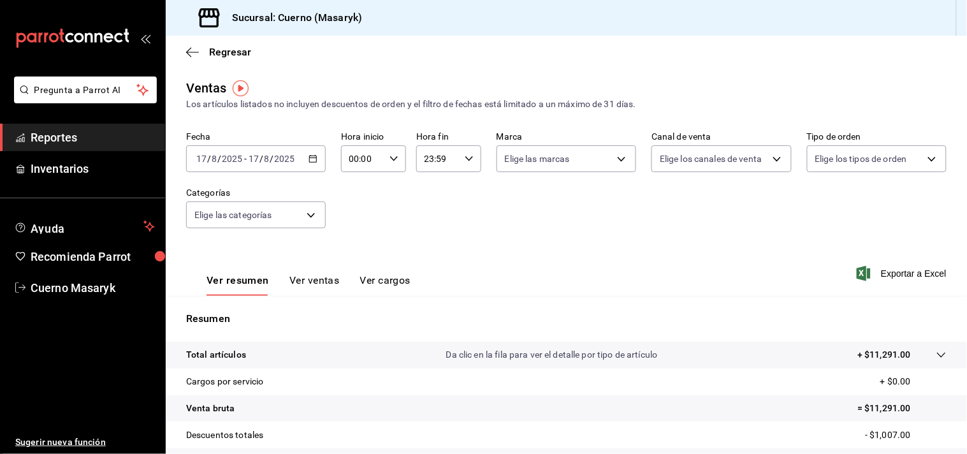
click at [314, 164] on div "2025-08-17 17 / 8 / 2025 - 2025-08-17 17 / 8 / 2025" at bounding box center [256, 158] width 140 height 27
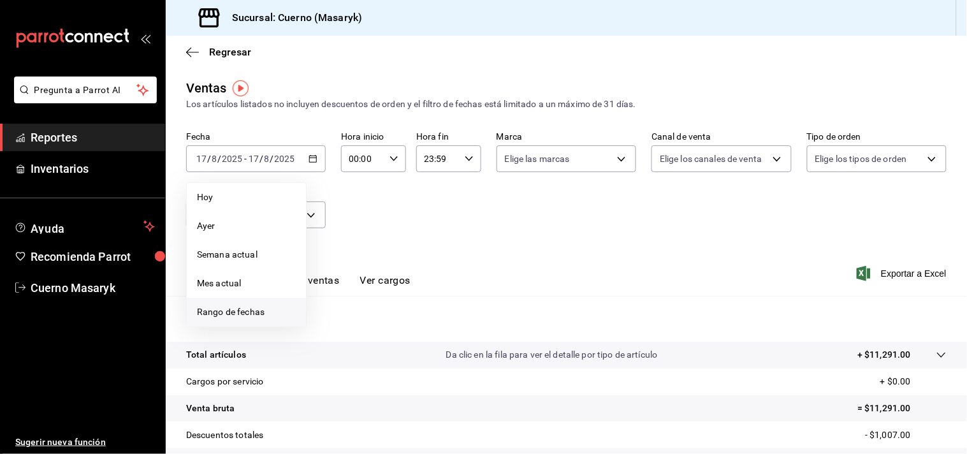
click at [271, 305] on span "Rango de fechas" at bounding box center [246, 311] width 99 height 13
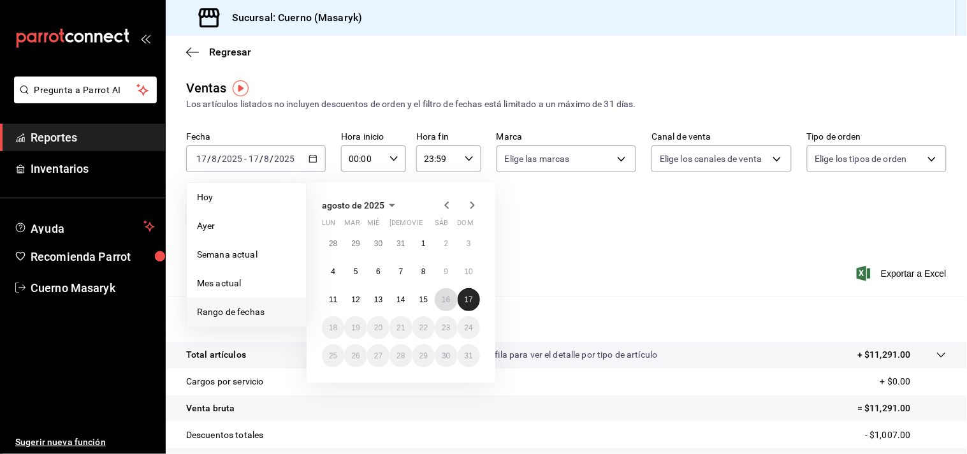
click at [451, 301] on button "16" at bounding box center [446, 299] width 22 height 23
click at [474, 301] on button "17" at bounding box center [469, 299] width 22 height 23
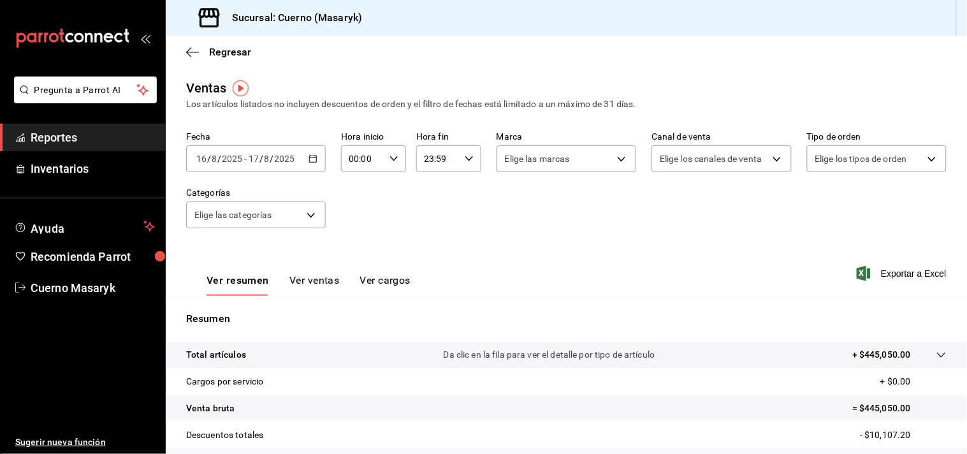
click at [389, 156] on icon "button" at bounding box center [393, 158] width 9 height 9
click at [352, 238] on span "04" at bounding box center [354, 243] width 11 height 10
type input "04:00"
click at [460, 154] on div at bounding box center [483, 227] width 967 height 454
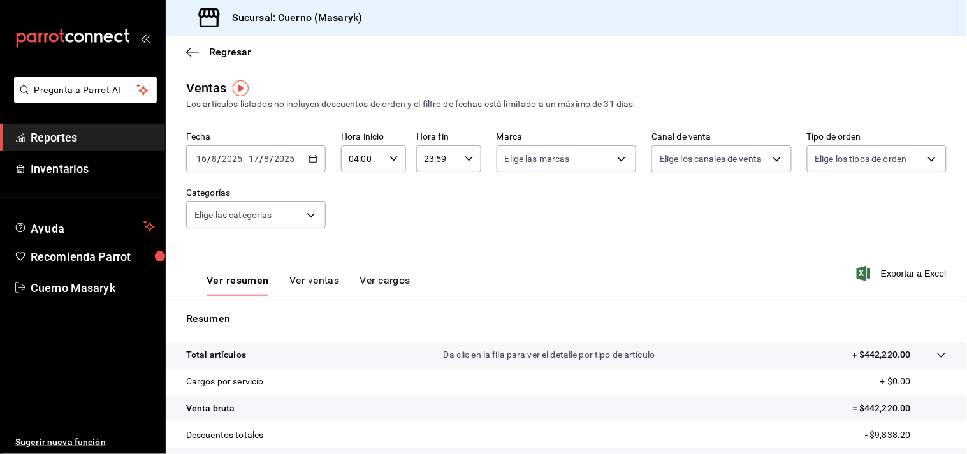
click at [468, 163] on icon "button" at bounding box center [469, 158] width 9 height 9
click at [424, 239] on span "04" at bounding box center [428, 243] width 11 height 10
click at [463, 189] on span "00" at bounding box center [460, 192] width 11 height 10
type input "04:00"
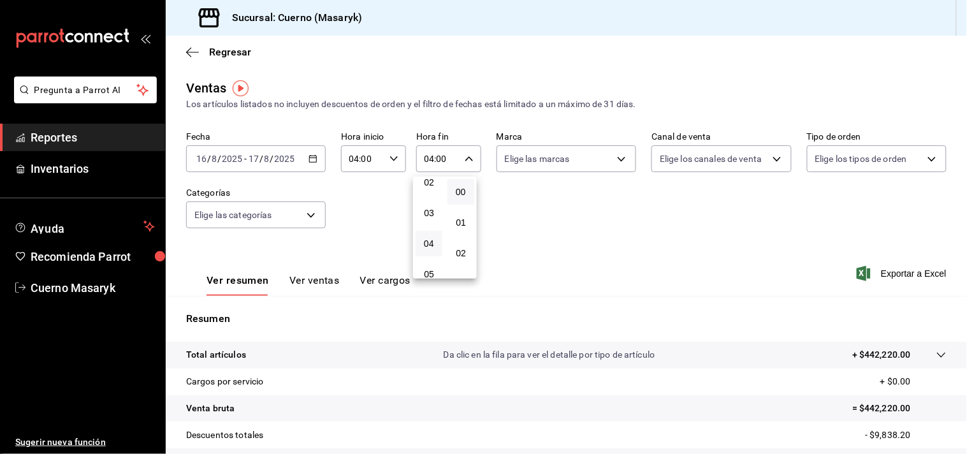
click at [545, 264] on div at bounding box center [483, 227] width 967 height 454
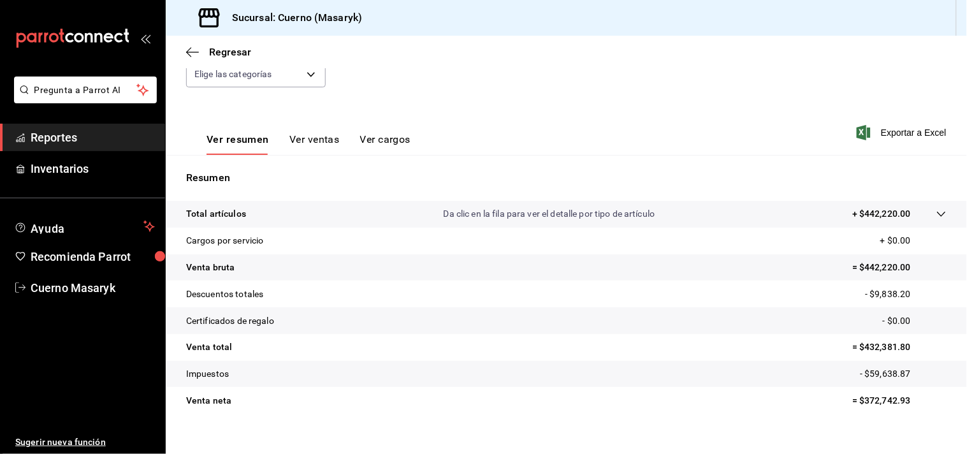
scroll to position [157, 0]
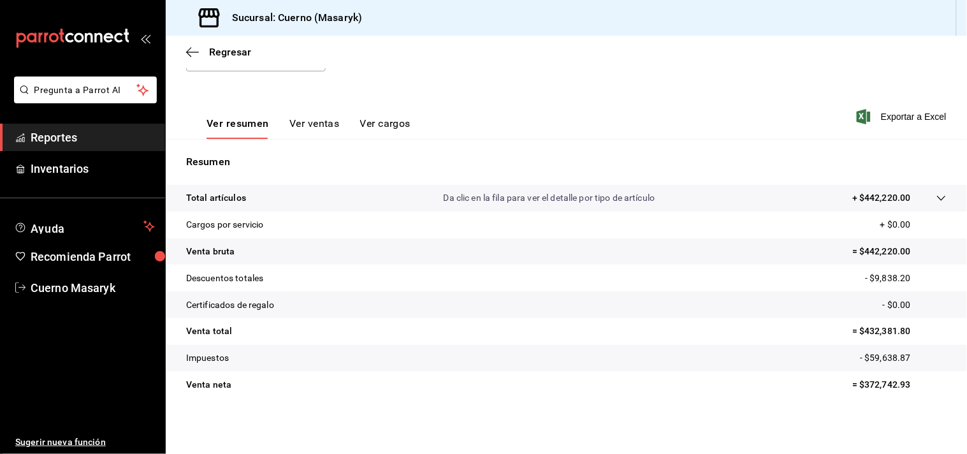
click at [936, 198] on icon at bounding box center [941, 198] width 10 height 10
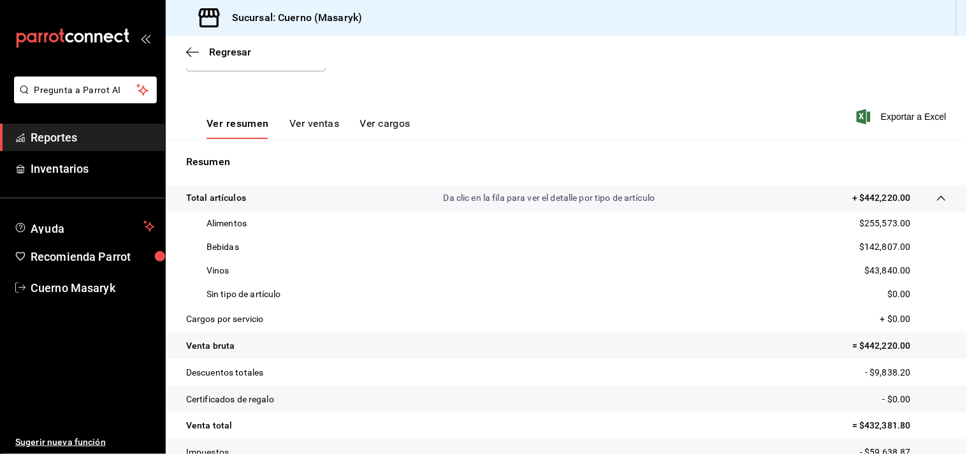
scroll to position [227, 0]
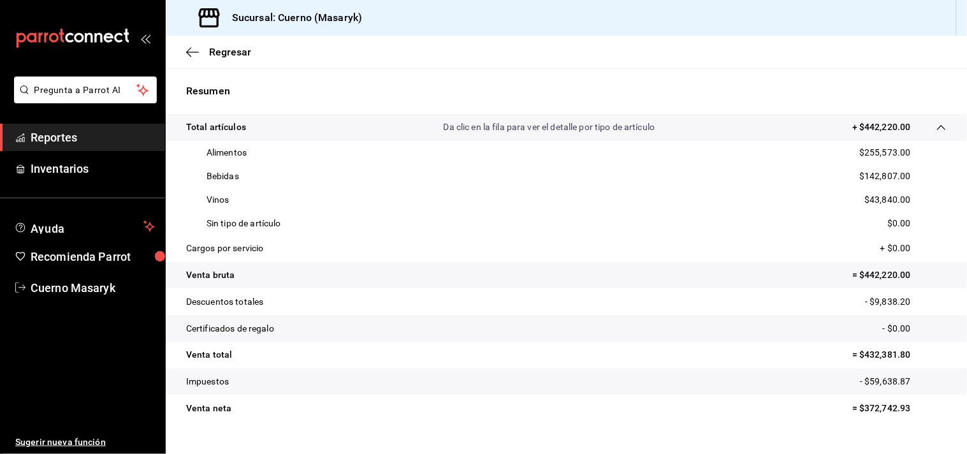
click at [65, 129] on span "Reportes" at bounding box center [93, 137] width 124 height 17
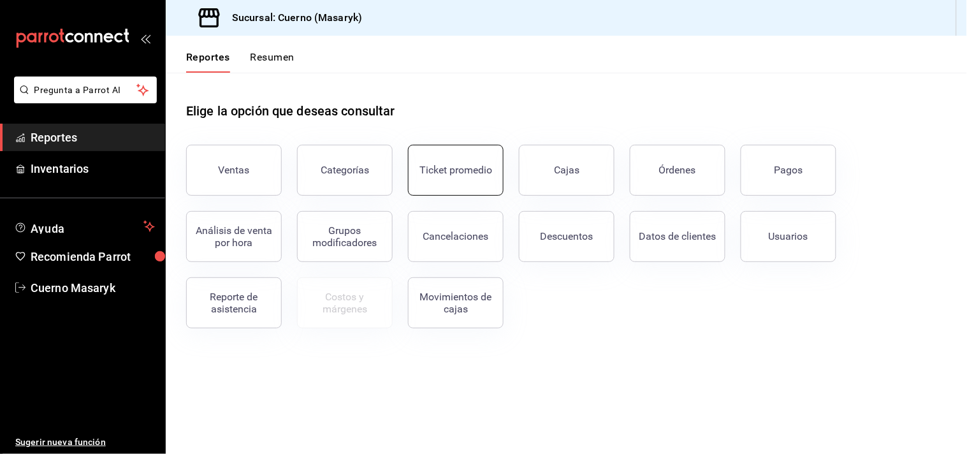
click at [460, 179] on button "Ticket promedio" at bounding box center [456, 170] width 96 height 51
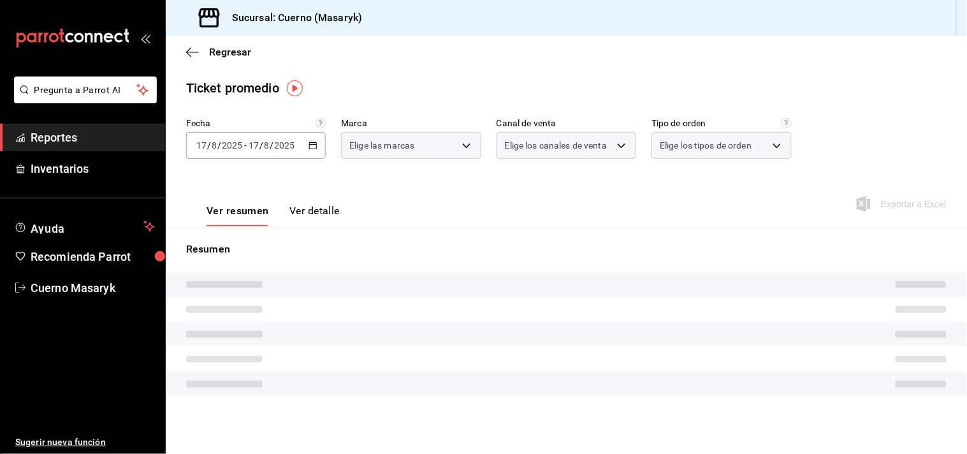
type input "4ea0d660-02b3-4785-bb88-48b5ef6e196c"
type input "PARROT,UBER_EATS,RAPPI,DIDI_FOOD,ONLINE"
type input "d8208262-291b-4595-bbfa-ed1e8660efdb,73ecdc8a-b505-4242-b24a-d5f1595b9b0a,EXTER…"
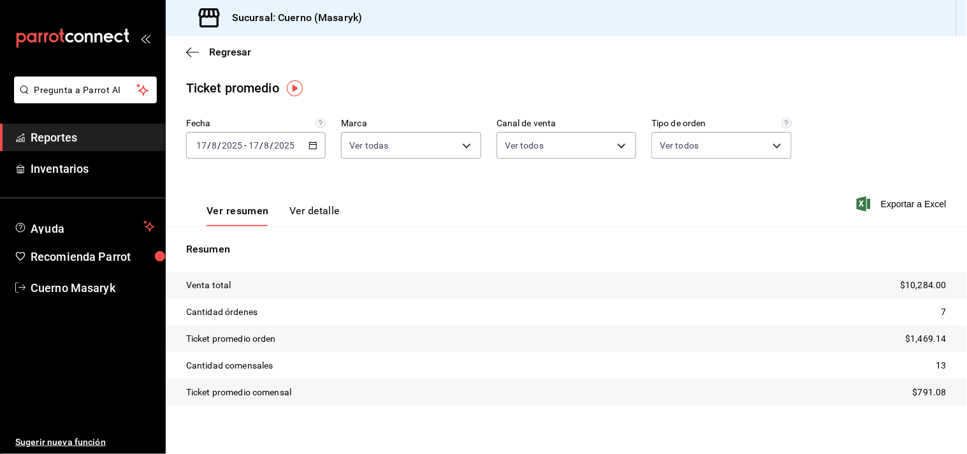
click at [309, 147] on \(Stroke\) "button" at bounding box center [313, 145] width 8 height 7
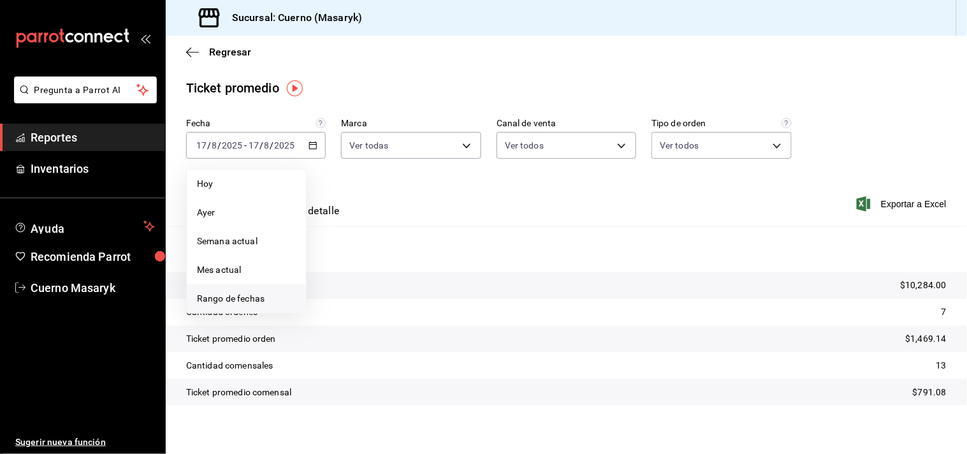
click at [263, 302] on span "Rango de fechas" at bounding box center [246, 298] width 99 height 13
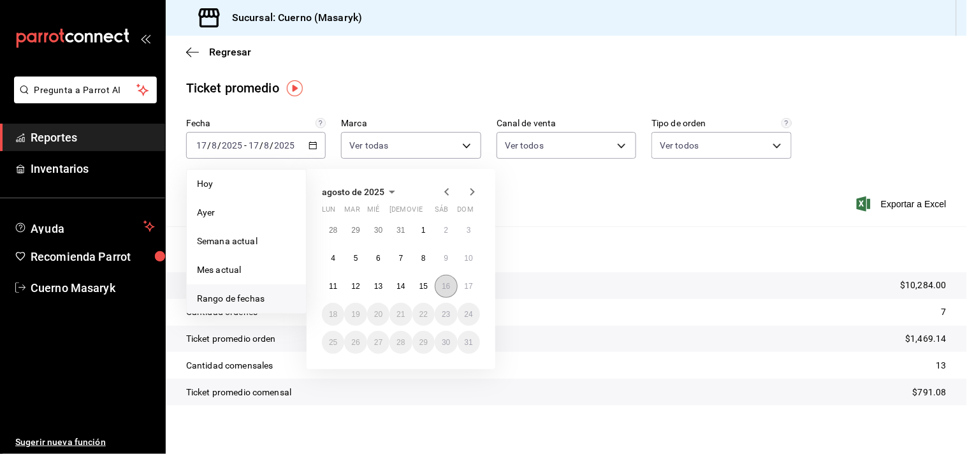
click at [436, 285] on button "16" at bounding box center [446, 286] width 22 height 23
click at [467, 285] on abbr "17" at bounding box center [469, 286] width 8 height 9
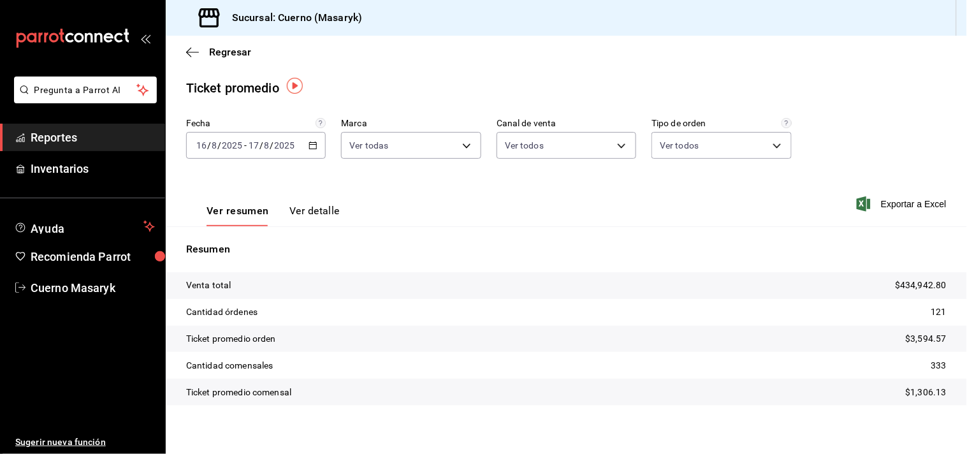
scroll to position [8, 0]
